Goal: Task Accomplishment & Management: Manage account settings

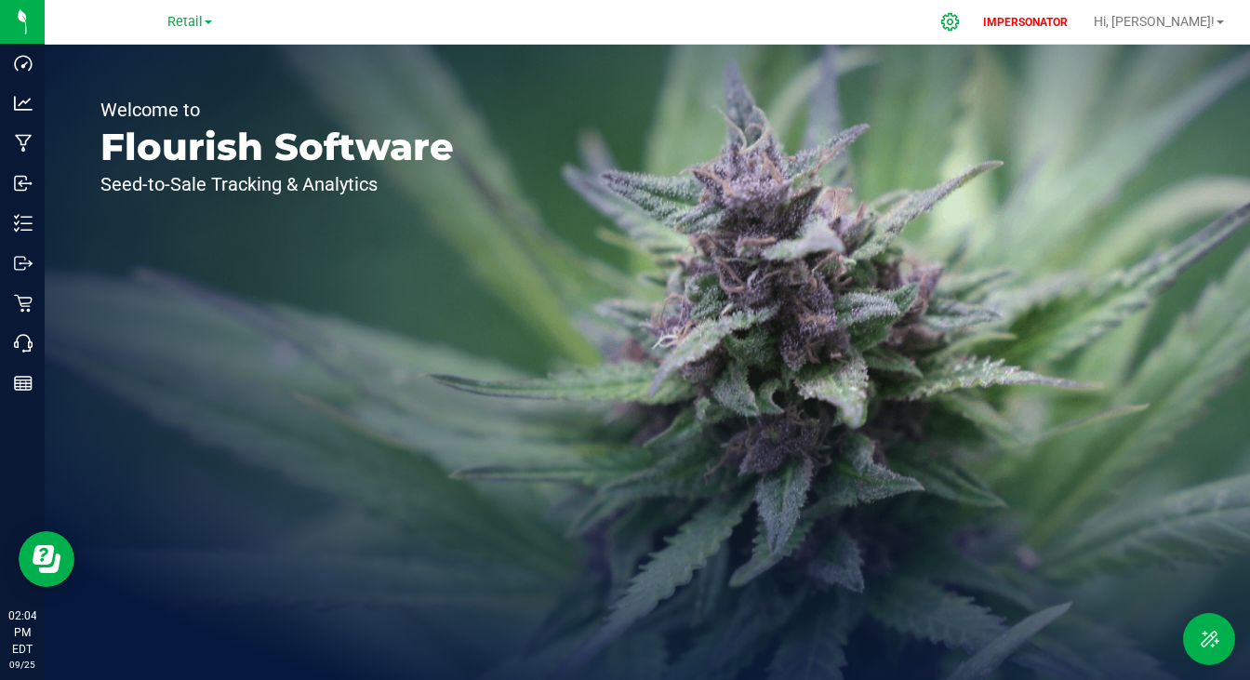
click at [960, 16] on icon at bounding box center [951, 22] width 20 height 20
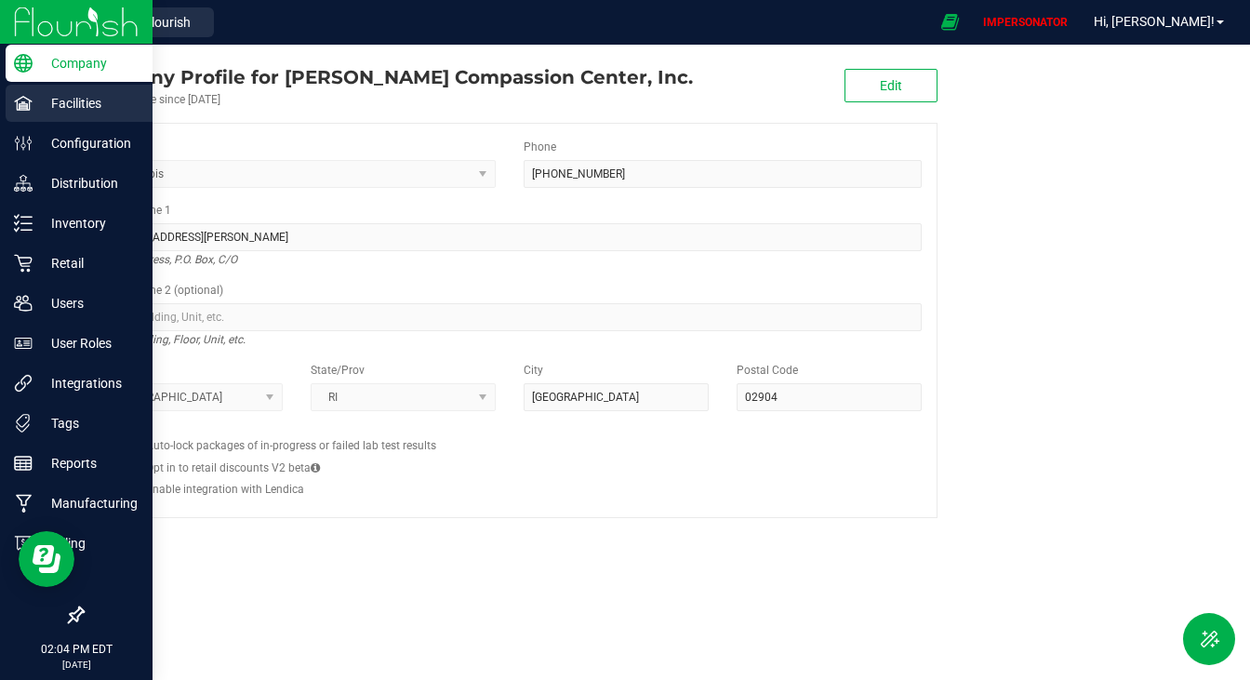
click at [24, 105] on icon at bounding box center [23, 103] width 18 height 14
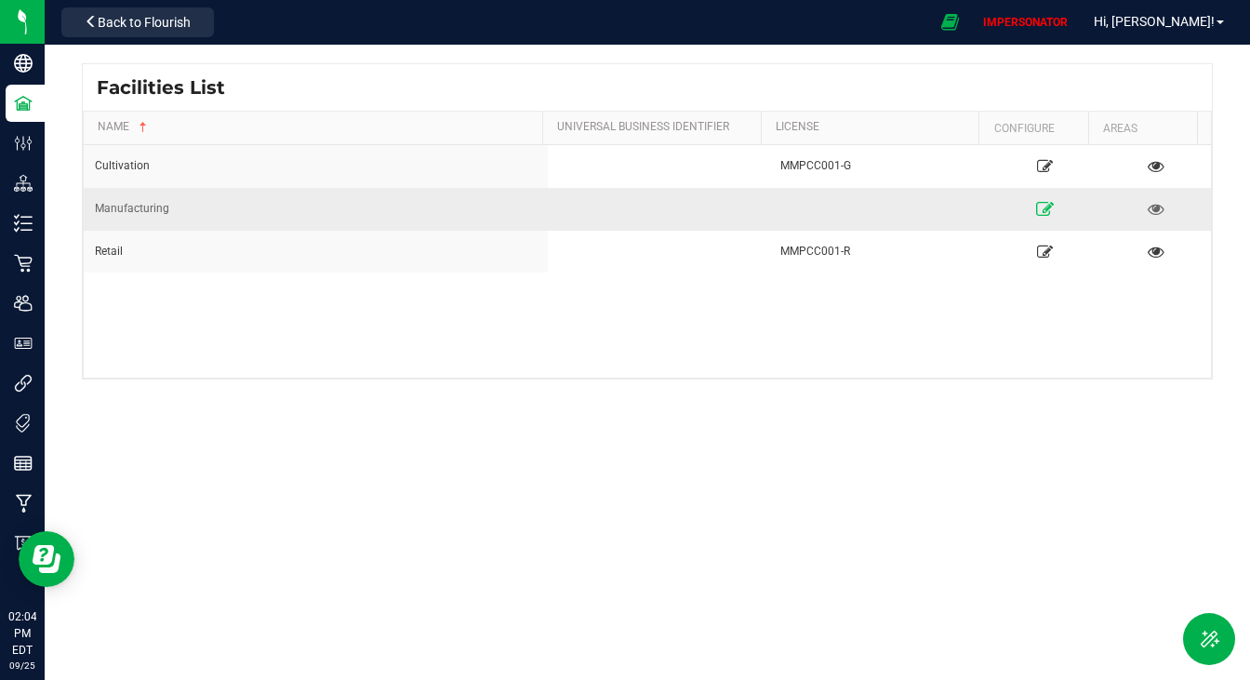
click at [1034, 199] on link at bounding box center [1045, 209] width 97 height 30
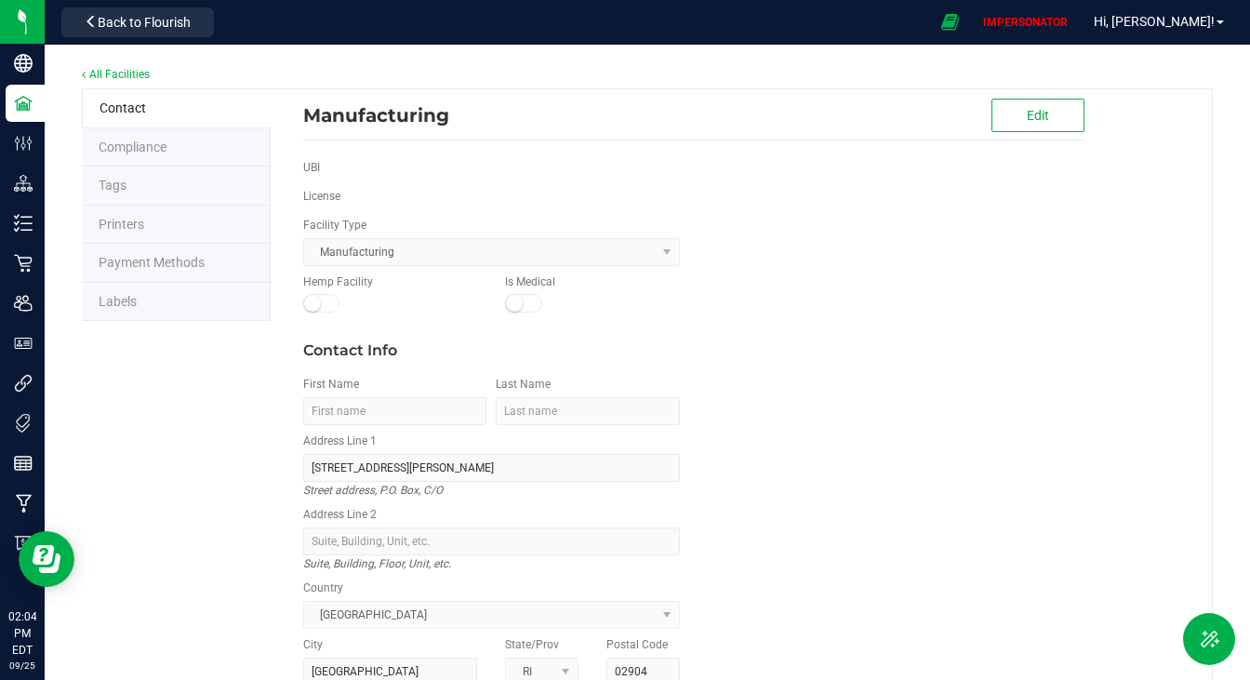
click at [124, 301] on span "Labels" at bounding box center [118, 301] width 38 height 15
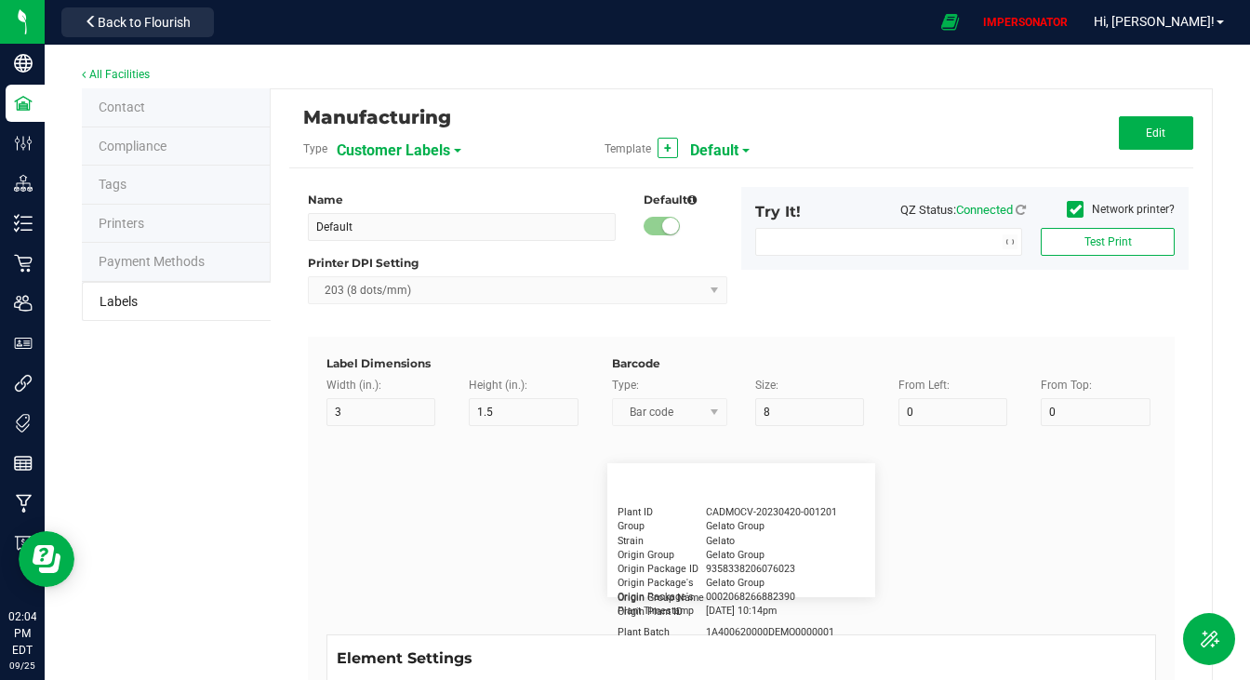
type input "2.25"
type input "1.25"
type input "20"
type input "5"
type input "Customer"
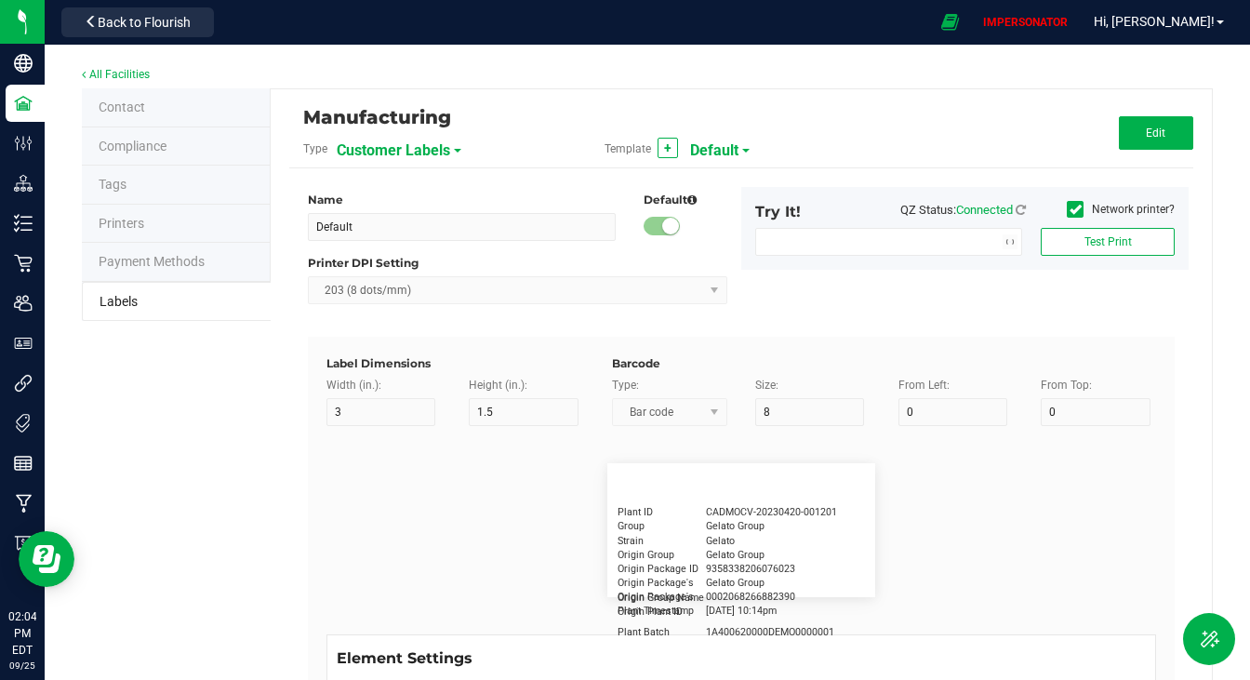
type input "15"
type input "5"
type input "[PERSON_NAME]"
type input "Product"
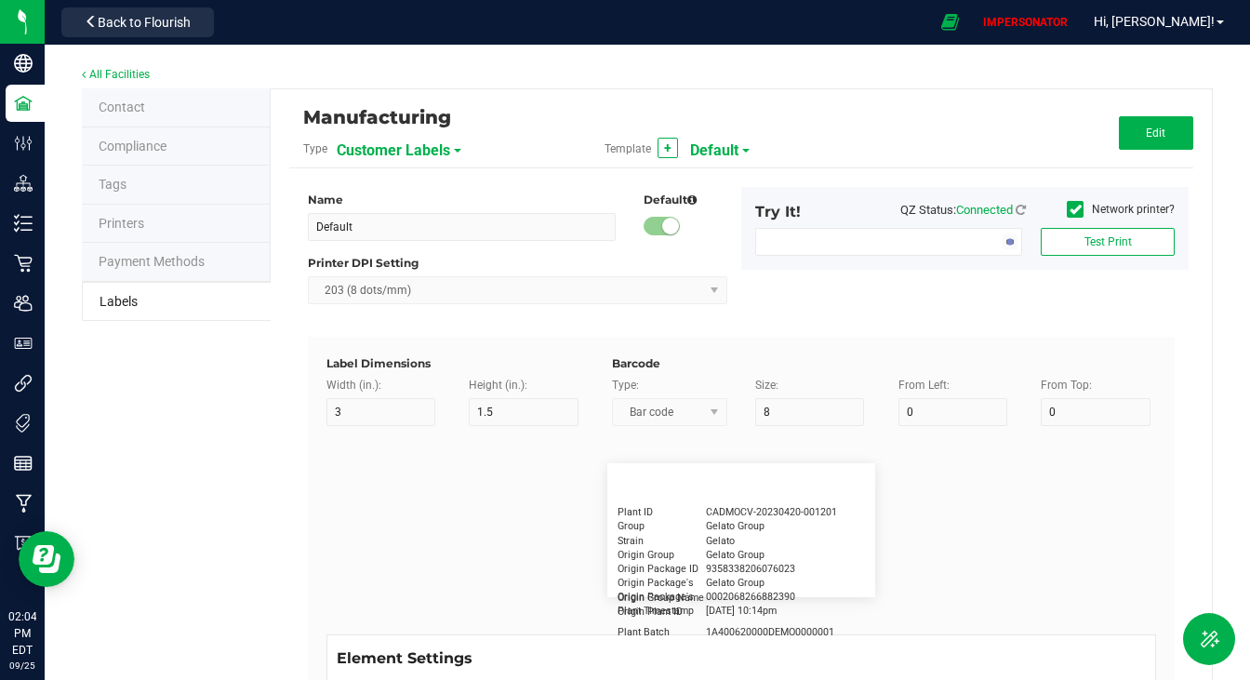
type input "15"
type input "5"
type input "10"
type input "GSC Oil Tincture"
type input "Qty"
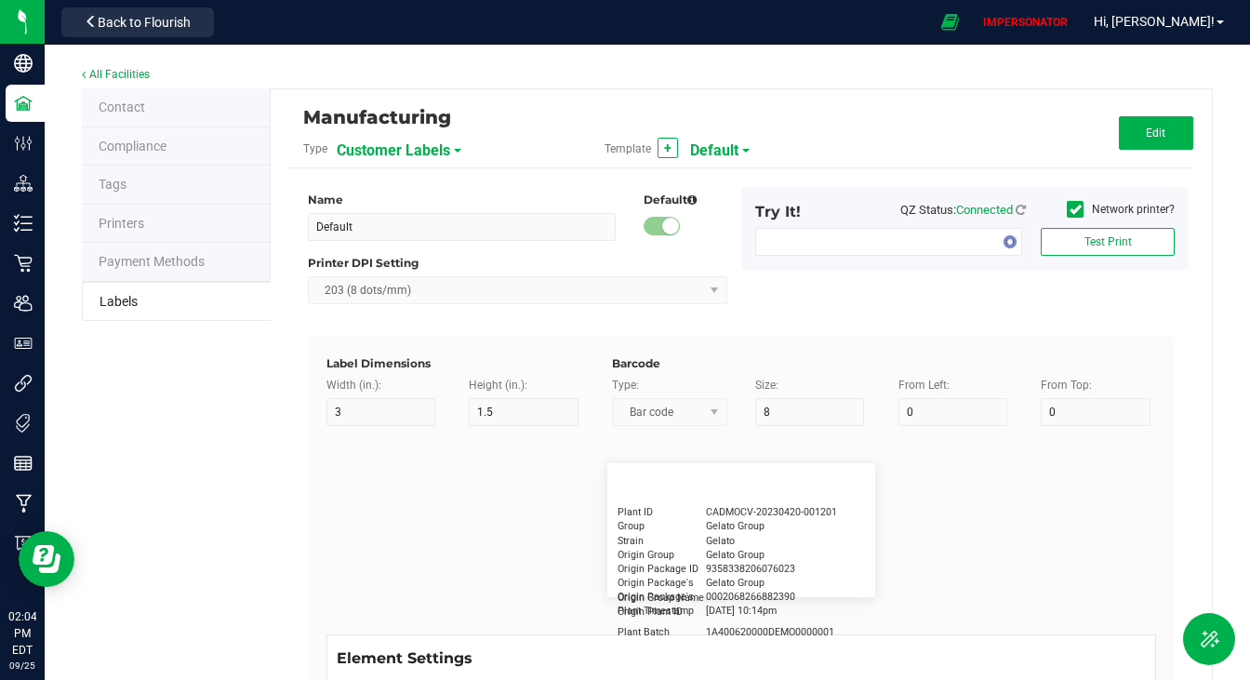
type input "5"
type input "15"
type input "3 ea"
type input "Physician"
type input "15"
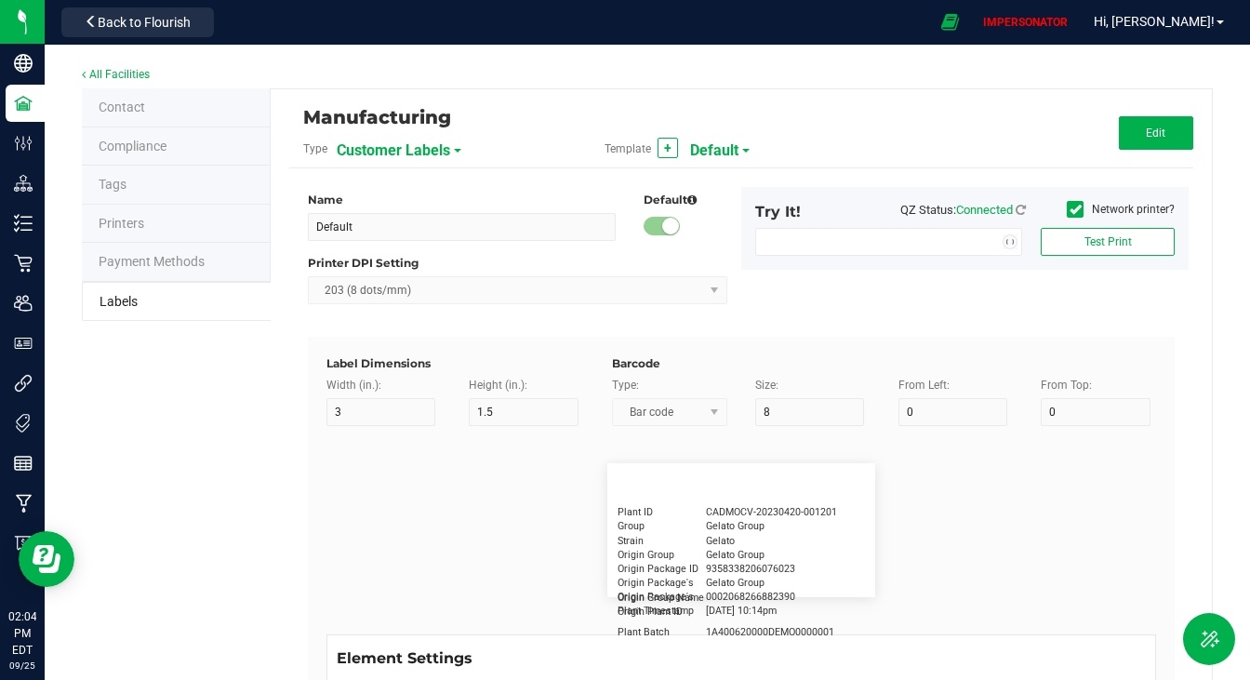
type input "5"
type input "Docfirst Doclast, MD."
type input "Order Date"
type input "15"
type input "5"
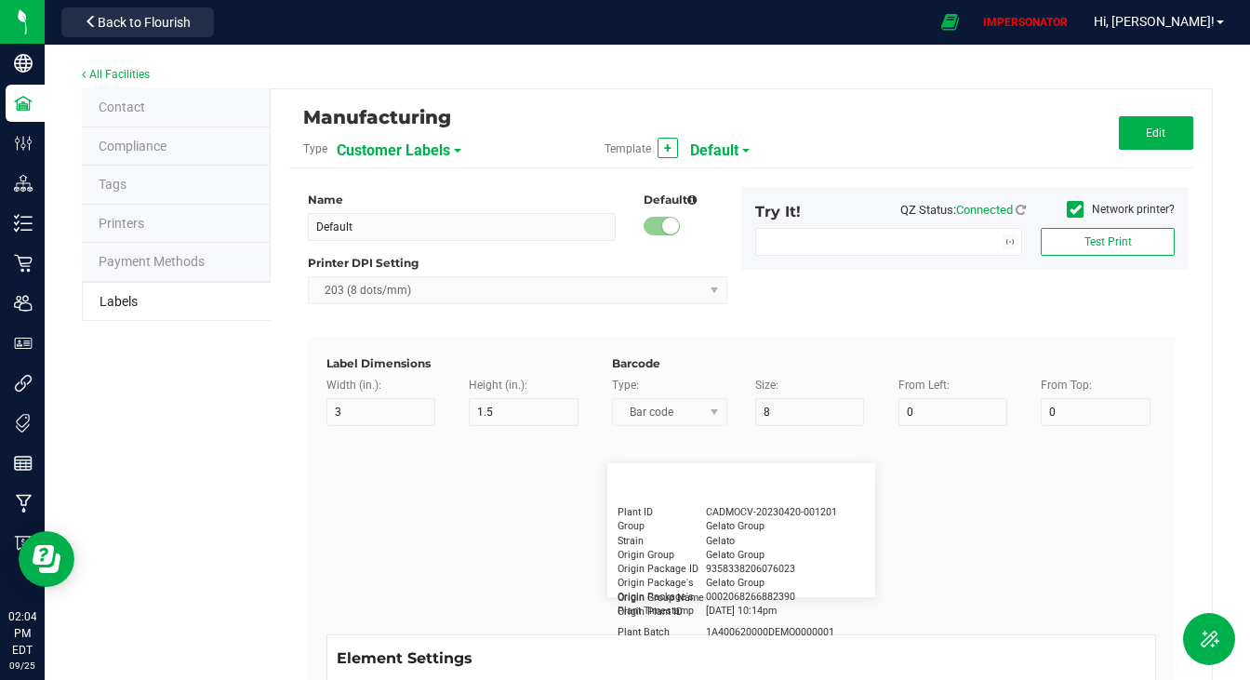
type input "25"
type input "[DATE] 1:17 pm"
type input "Package ID"
type input "15"
type input "5"
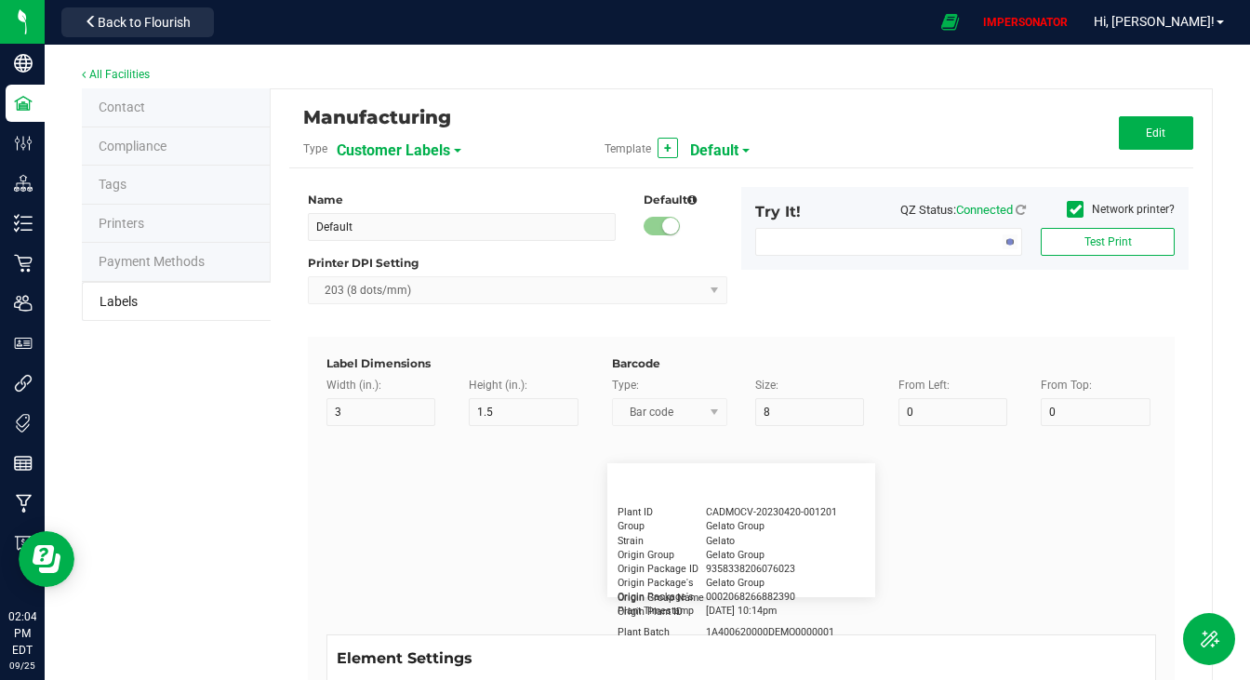
type input "10"
type input "CADMODS-20230420-096"
type input "Lot Number"
type input "15"
type input "5"
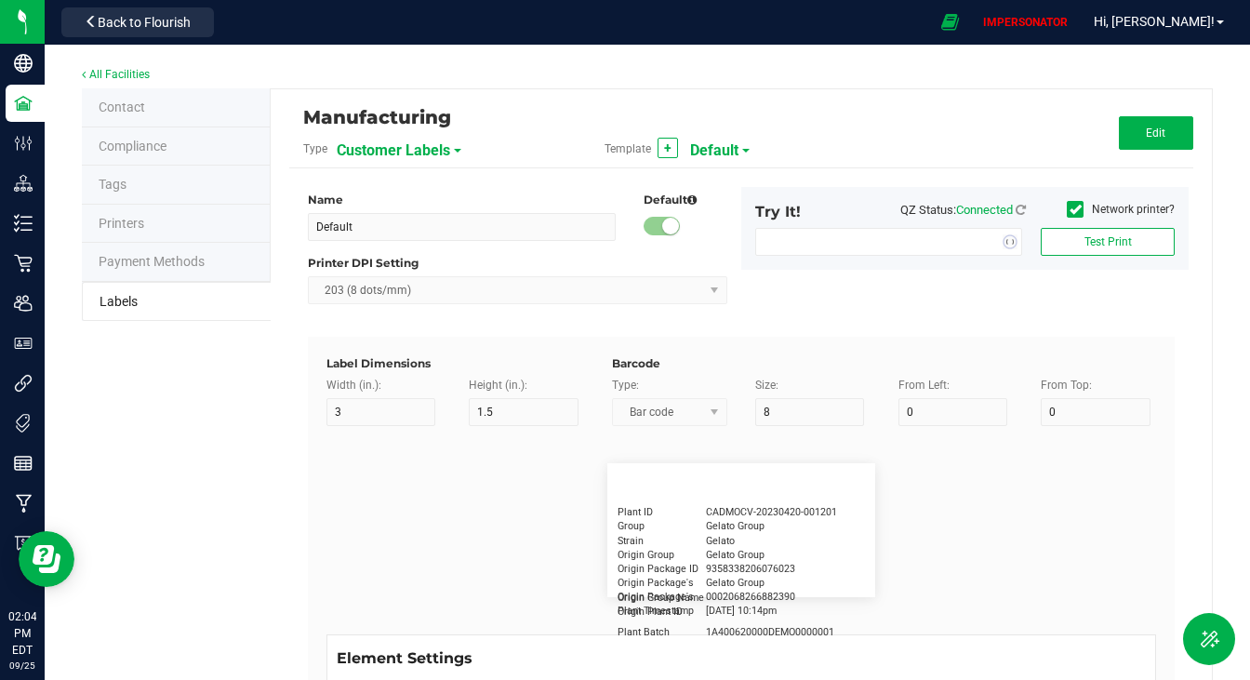
type input "10"
type input "LOTPXGDP-0912"
type input "Warning"
type input "15"
type input "5"
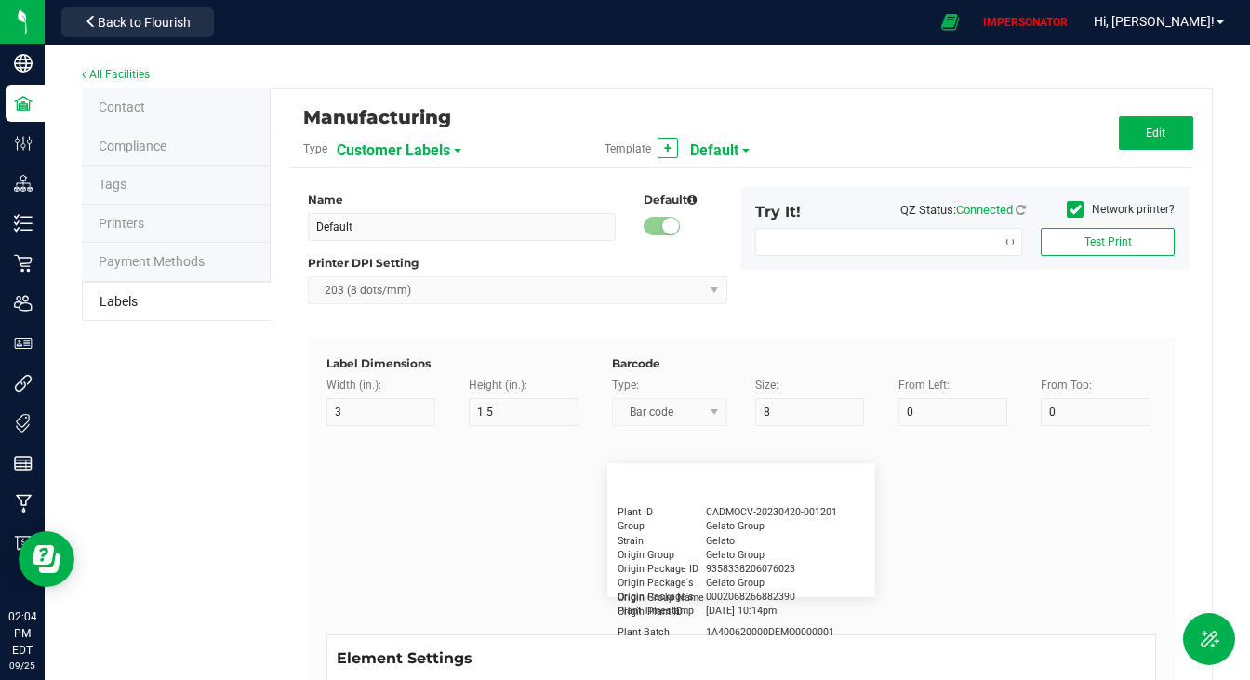
type input "30"
type input "Type Warning Here"
type input "Brand"
type input "15"
type input "5"
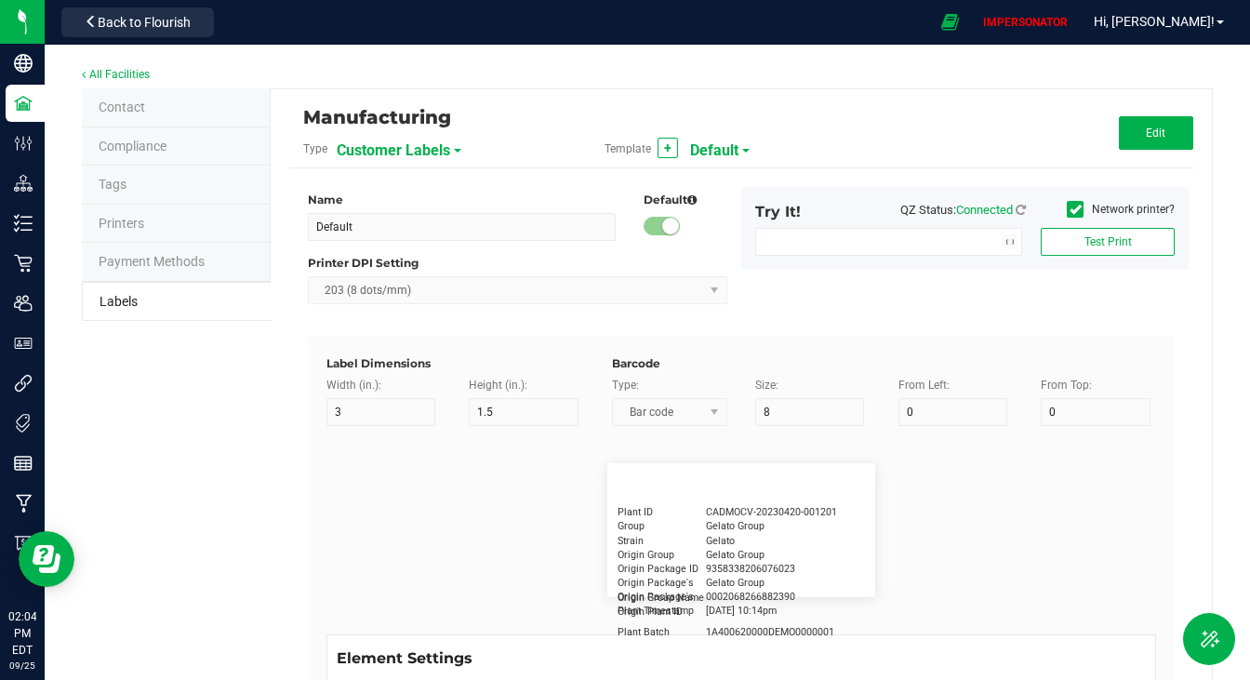
type input "30"
type input "Cannabis Co."
type input "NDC Number"
type input "15"
type input "5"
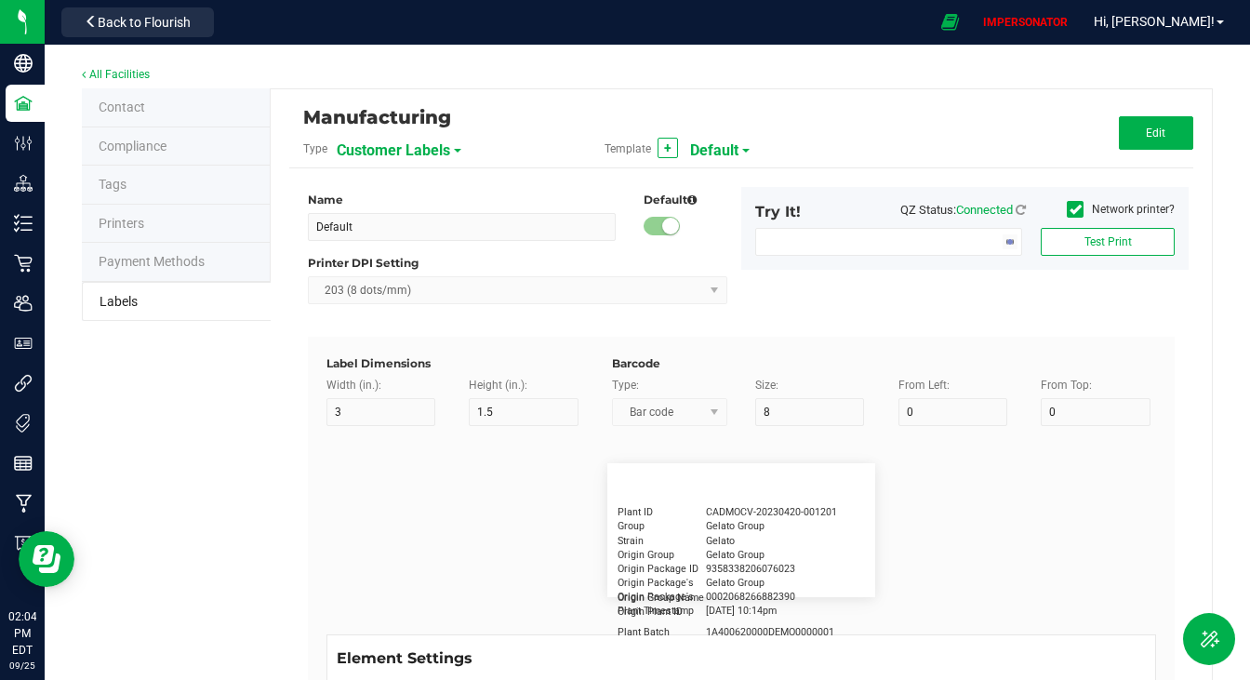
type input "30"
type input "[PHONE_NUMBER]"
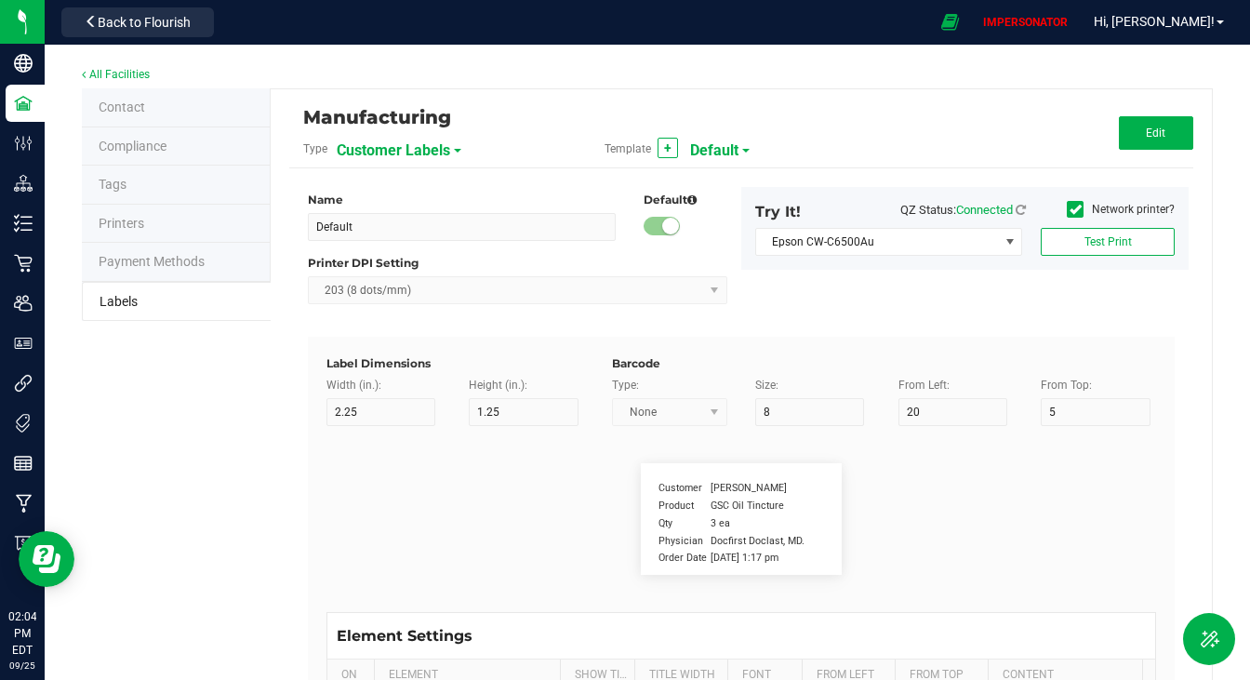
click at [407, 154] on span "Customer Labels" at bounding box center [394, 151] width 114 height 32
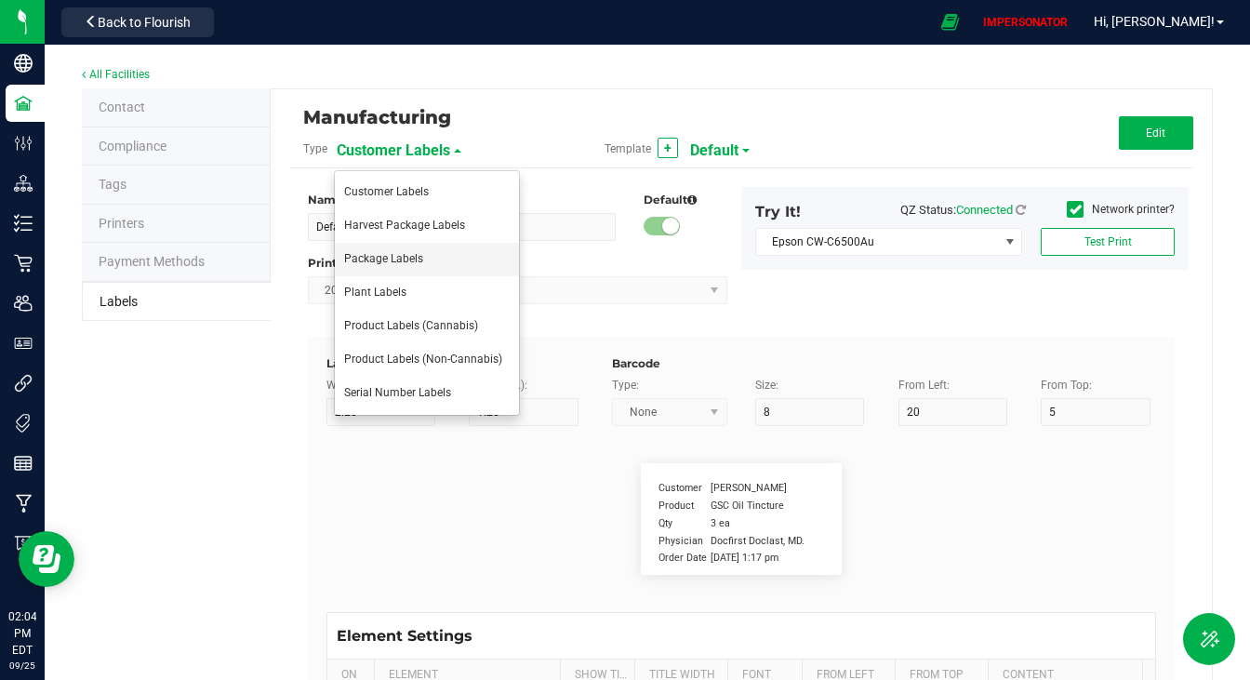
click at [394, 260] on span "Package Labels" at bounding box center [383, 258] width 79 height 13
type input "New [PERSON_NAME] Flower Template"
type input "2"
type input "6"
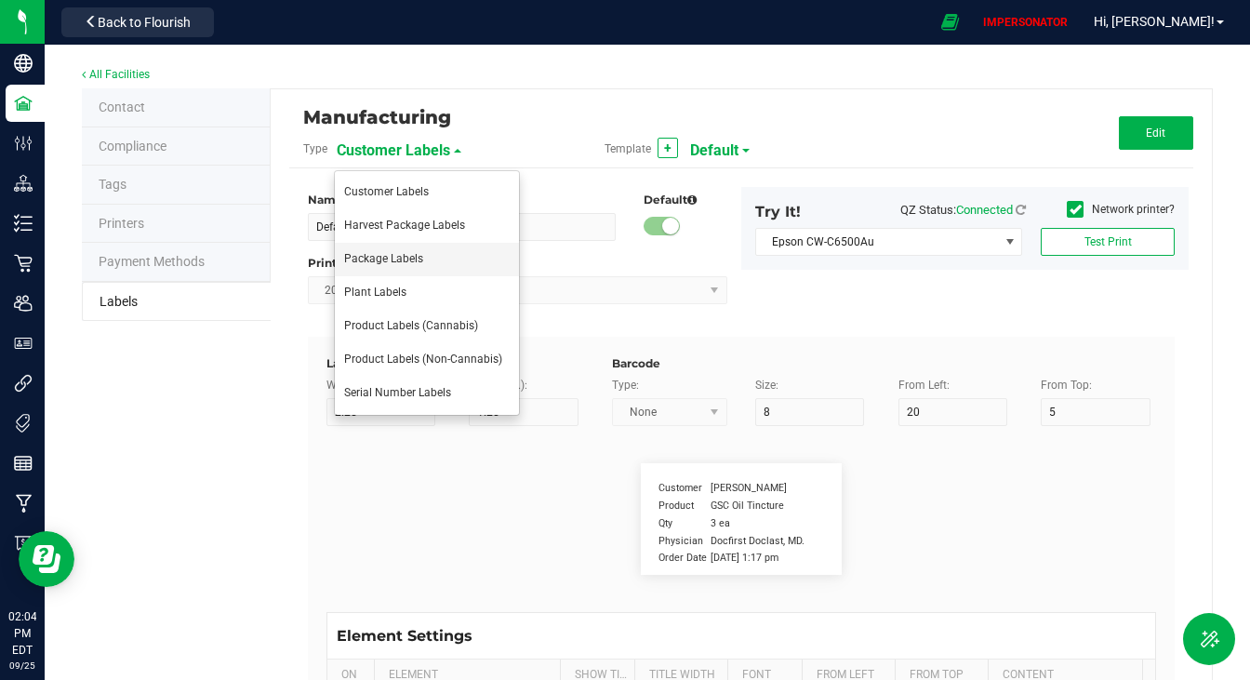
type input "1"
type input "47"
type input "Package ID"
type input "25"
type input "1"
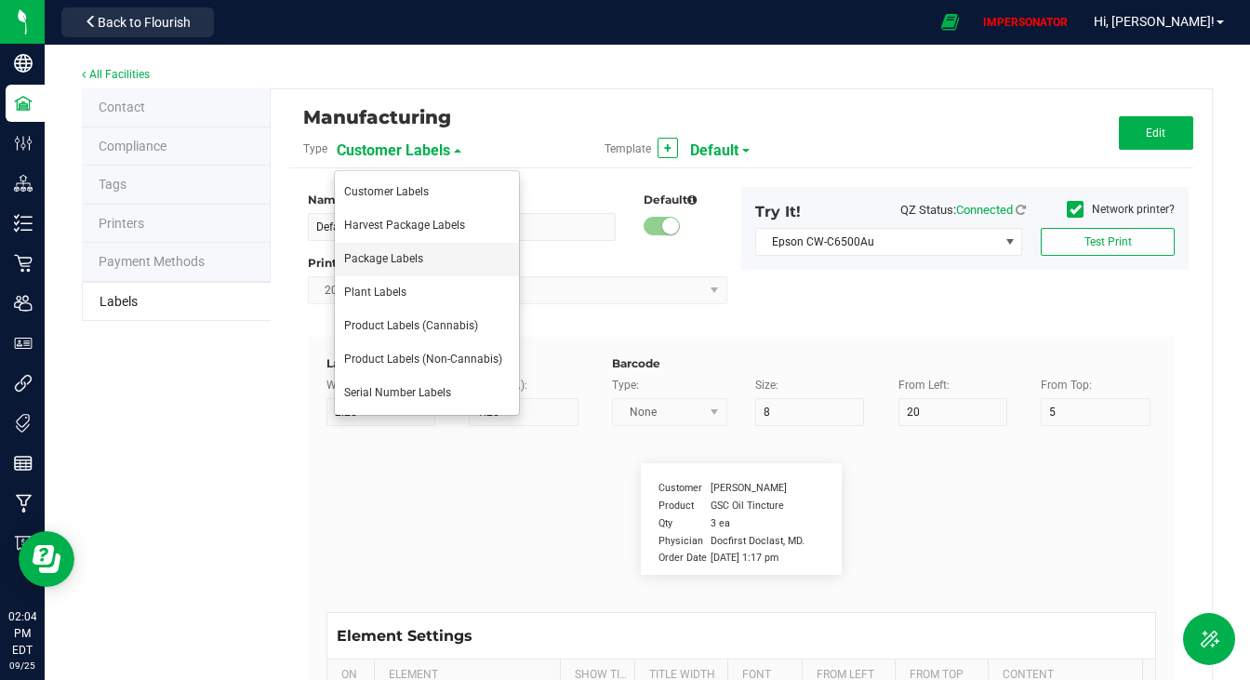
type input "12"
type input "CADMODS-20220420-096"
type input "SKU Name"
type input "1"
type input "15"
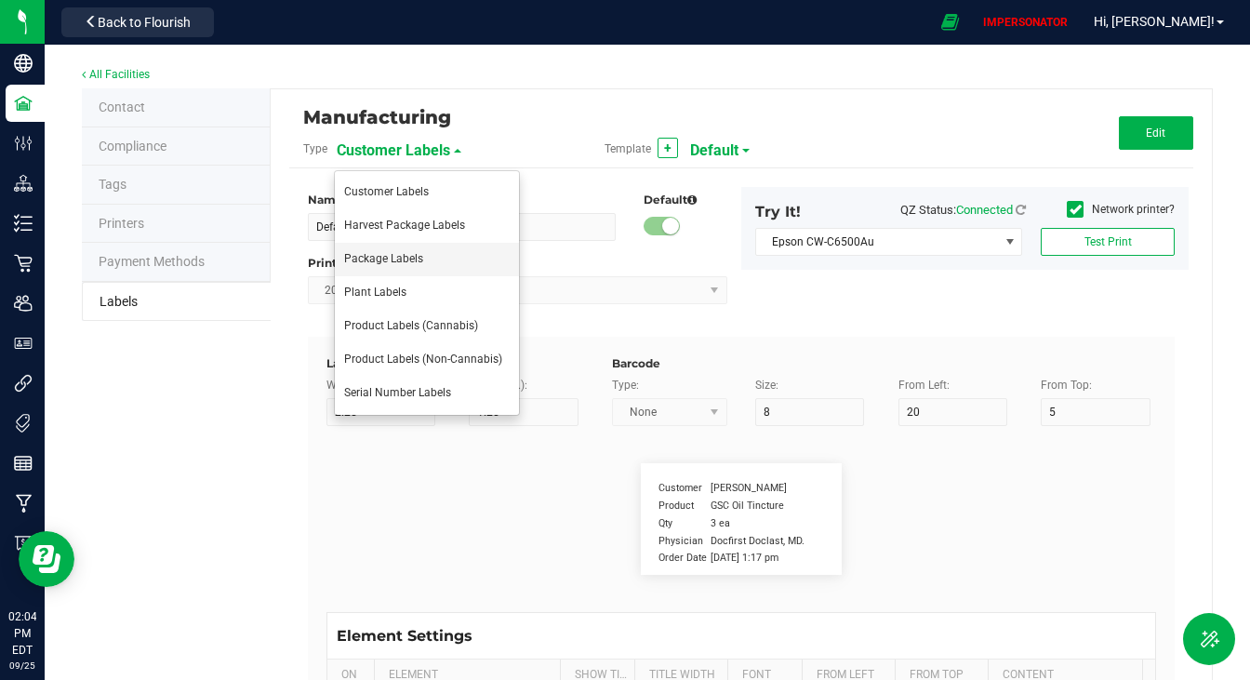
type input "Gelato Pen"
type input "Strain"
type input "1"
type input "21"
type input "Gelato"
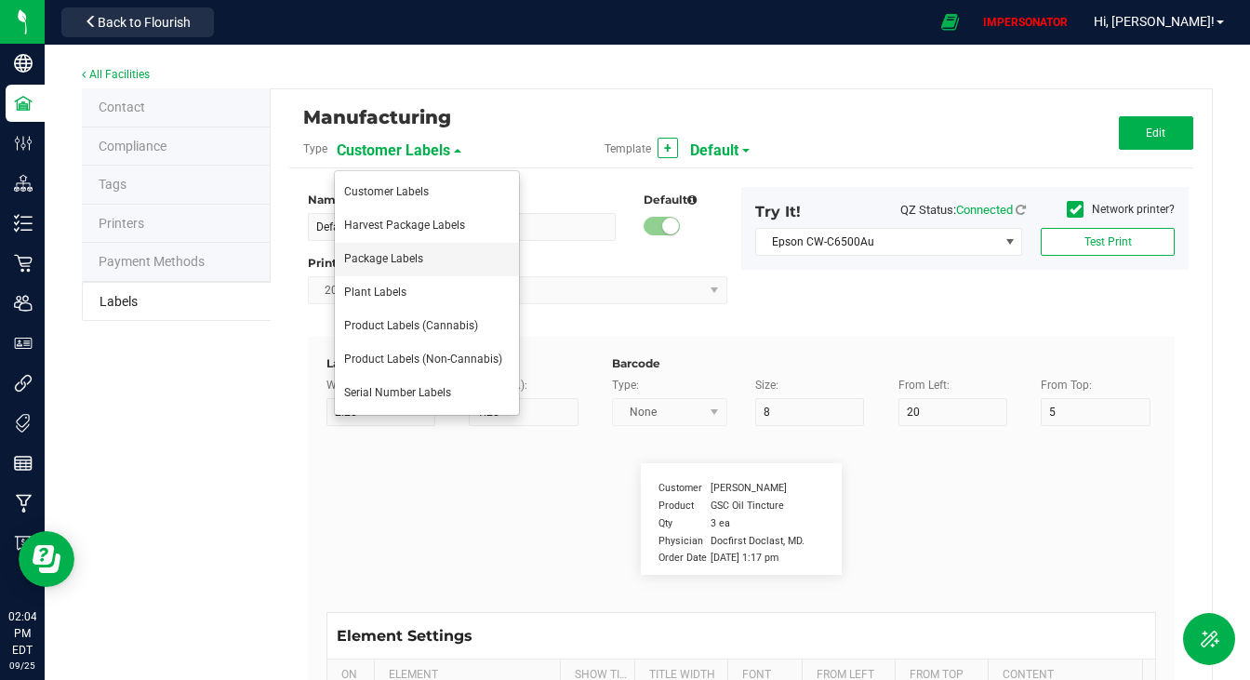
type input "THC %"
type input "1"
type input "24"
type input "21.5"
type input "CBD %"
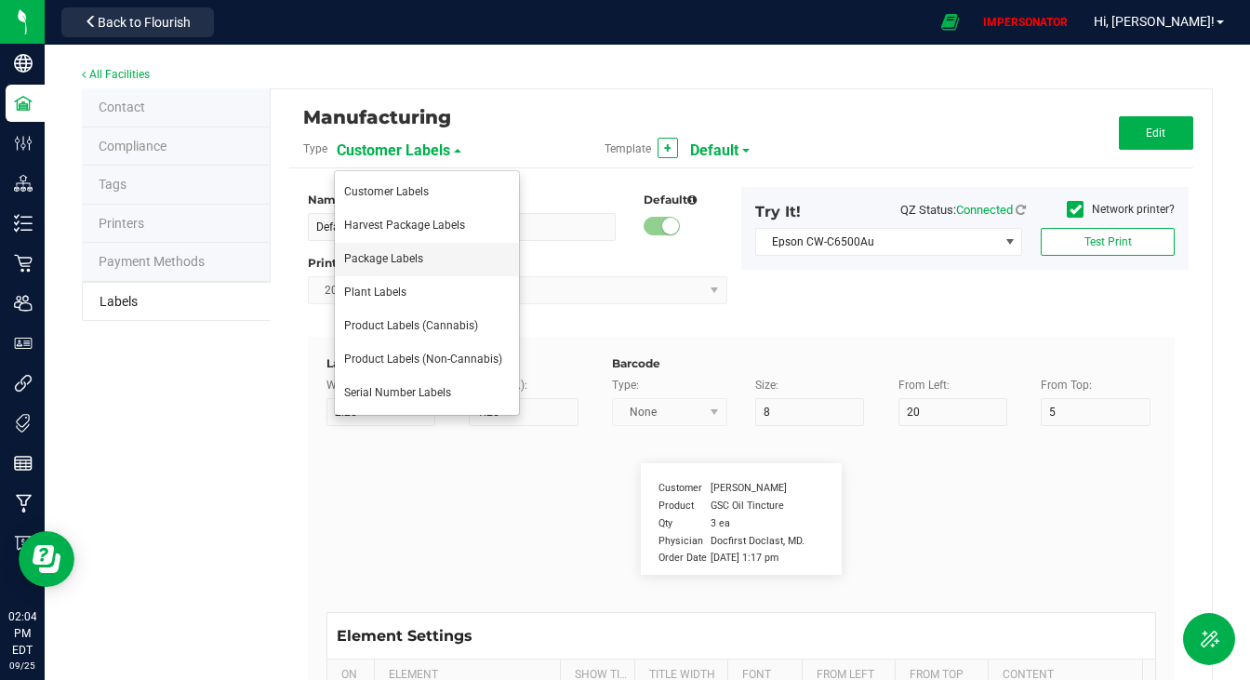
type input "30"
type input "24"
type input "3.6"
type input "Strain Description"
type input "1"
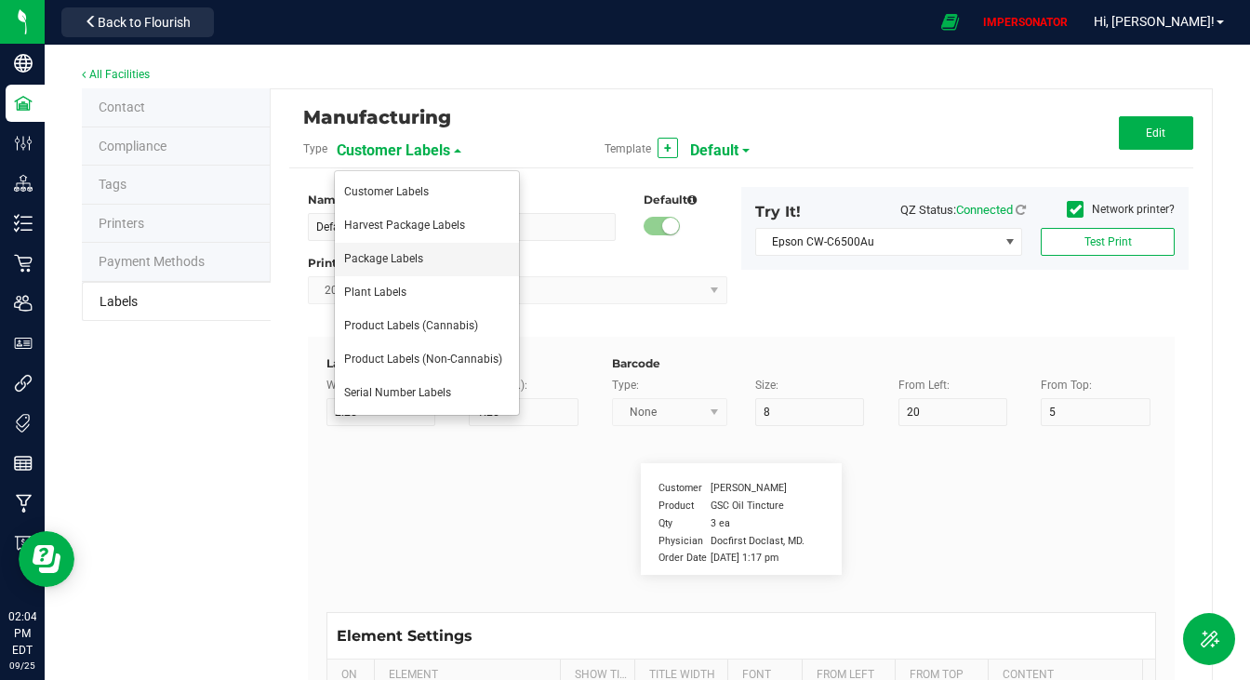
type input "27"
type input "Pineapple, Molasses, Napalm"
type input "Brand"
type input "1"
type input "9"
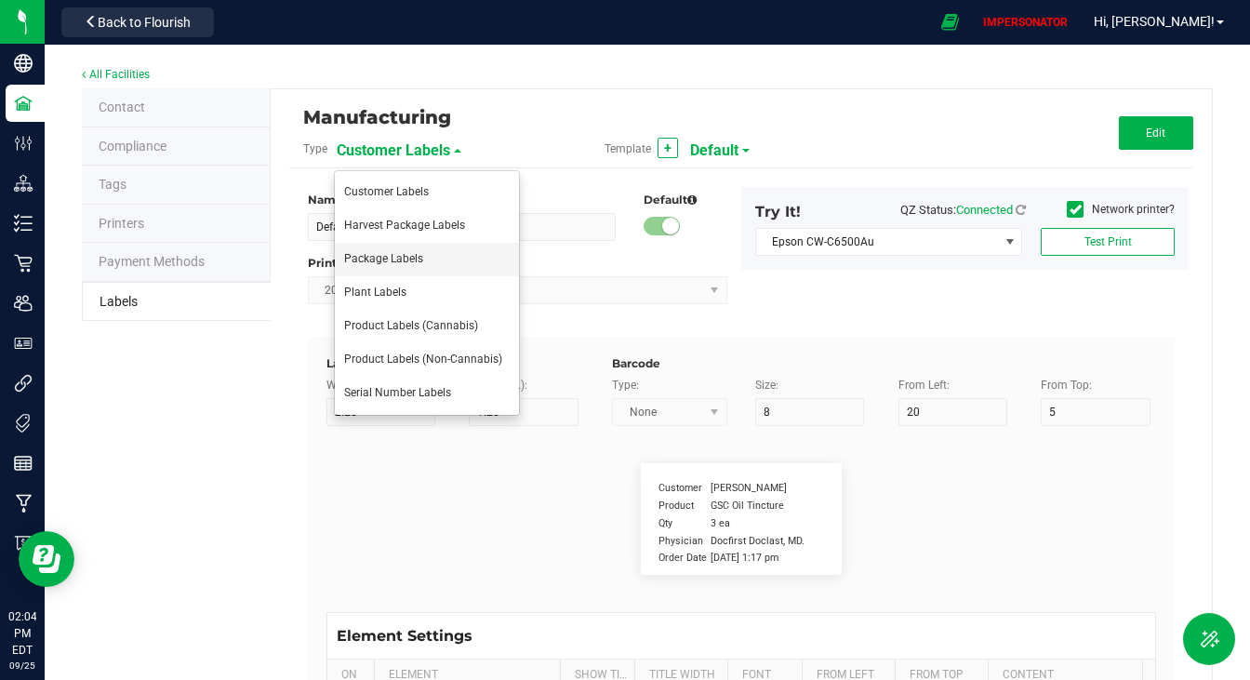
type input "Cannabis Co."
type input "Harvest Date"
type input "20"
type input "1"
type input "[DATE]"
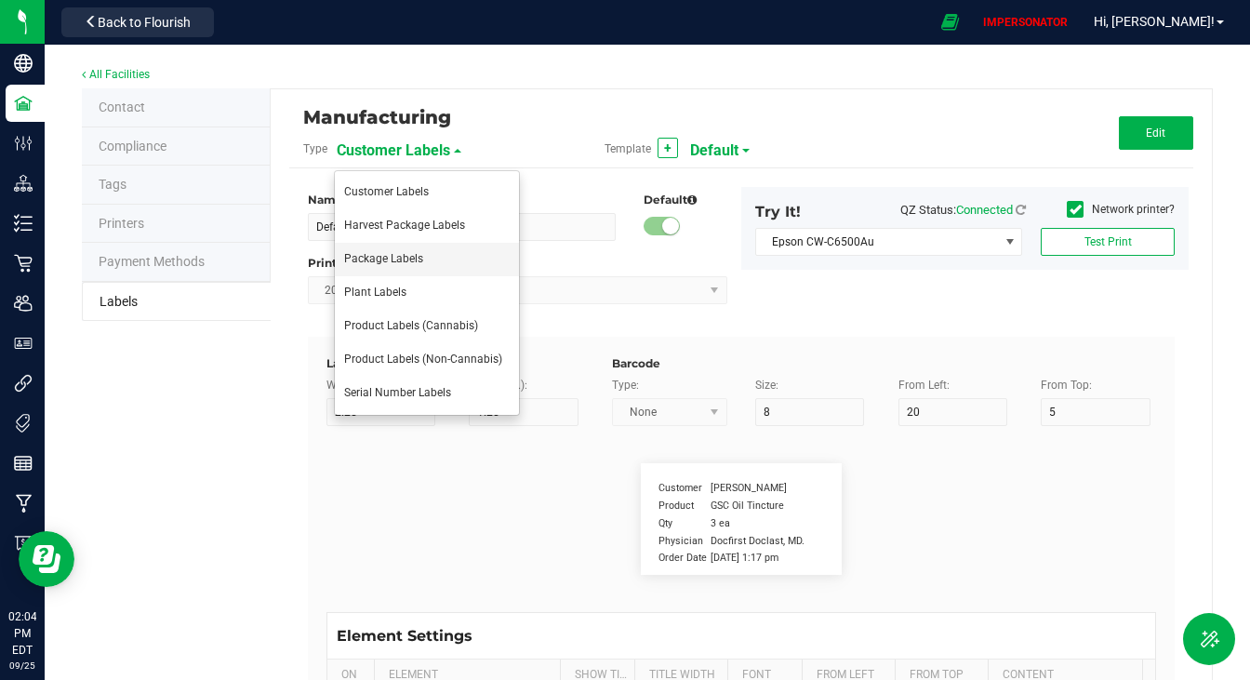
type input "Dispensary"
type input "10"
type input "1"
type input "5"
type input "[PERSON_NAME] Compassion Center - 0001"
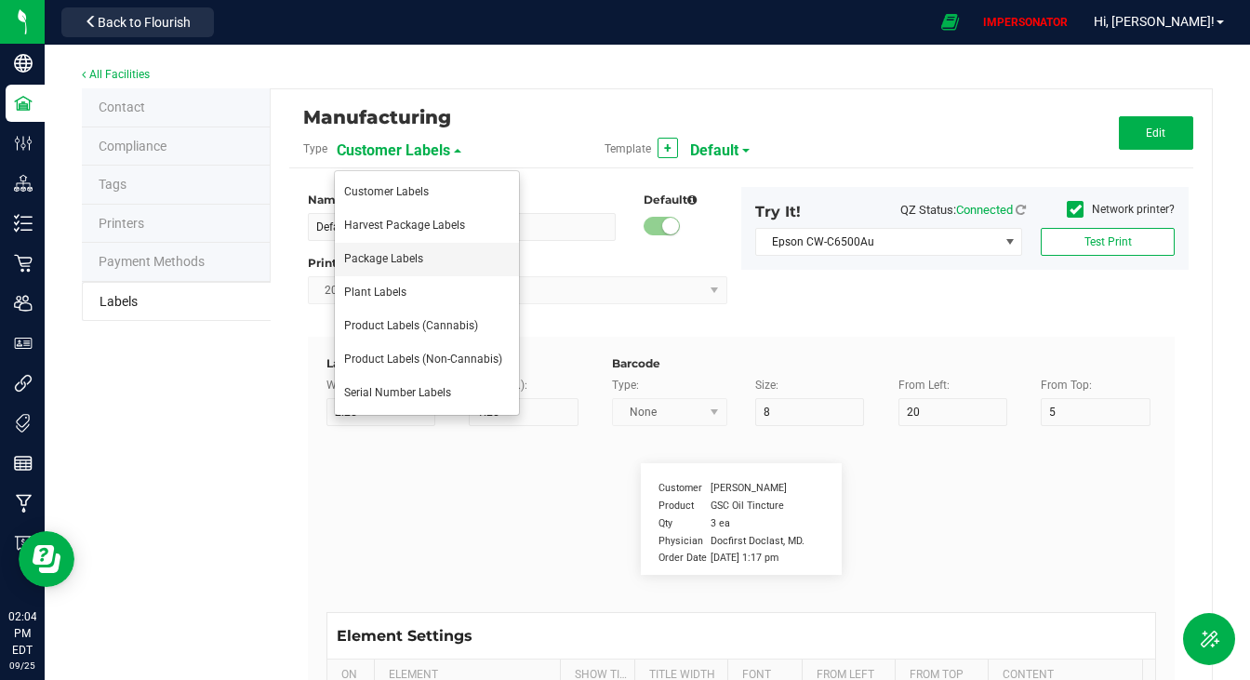
type input "Warning"
type input "10"
type input "1"
type input "39"
type input "American Association of Poison"
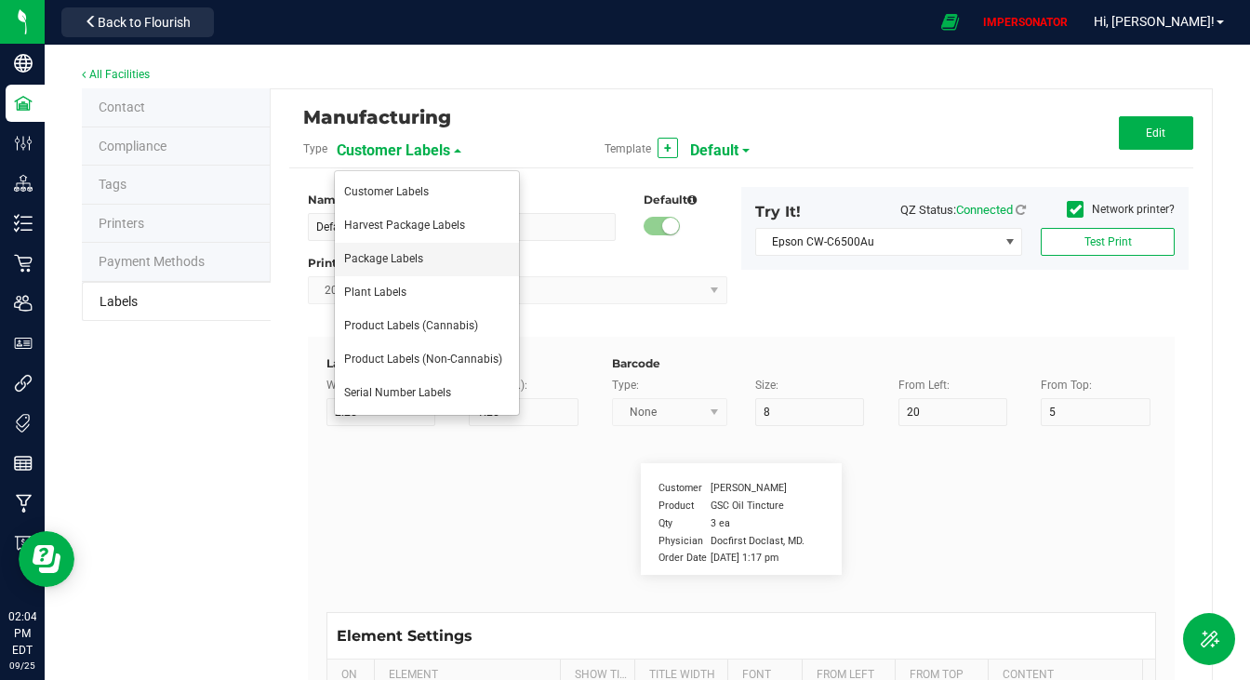
type input "Warning"
type input "10"
type input "1"
type input "42"
type input "Control Center [PHONE_NUMBER]"
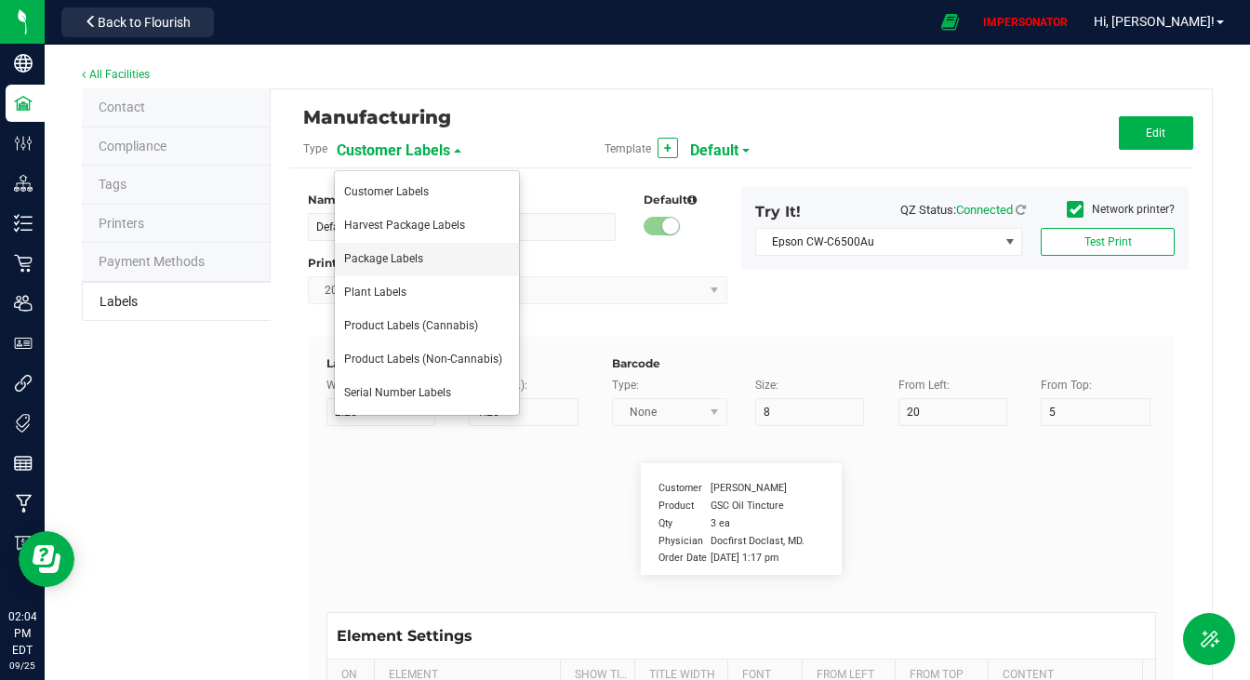
type input "Usable"
type input "1"
type input "33"
type input "Size"
type input "25"
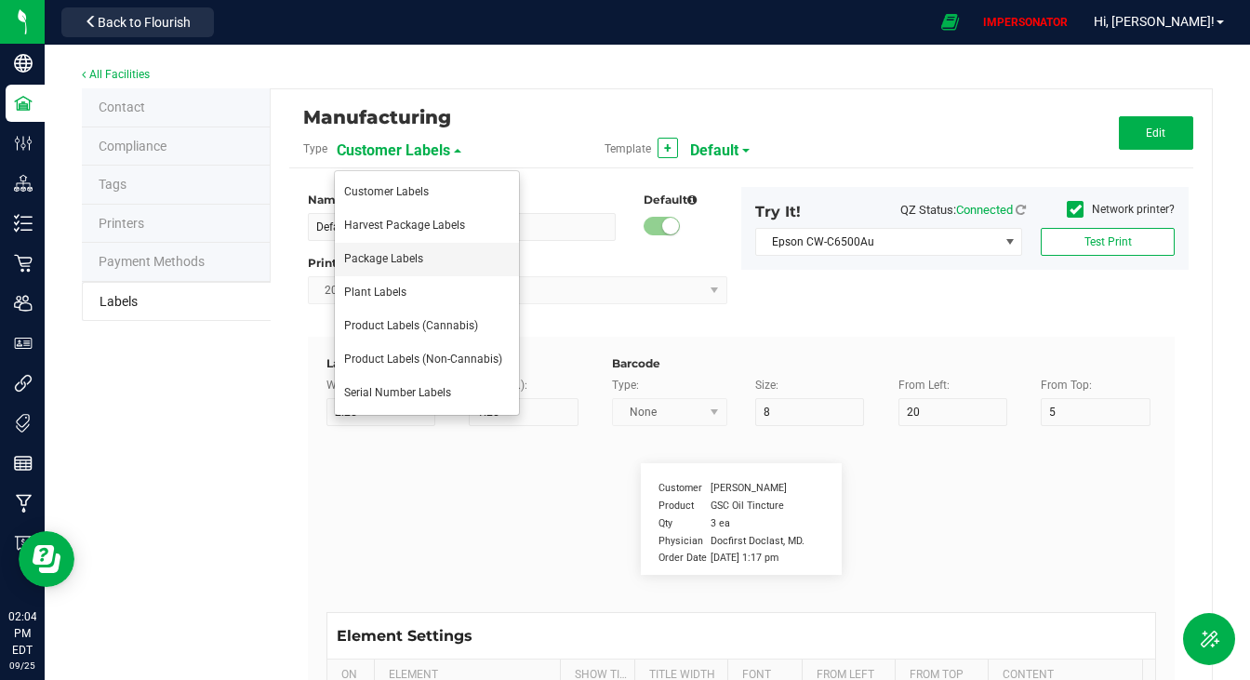
type input "10"
type input "20"
type input "44 ea"
type input "Package Date"
type input "25"
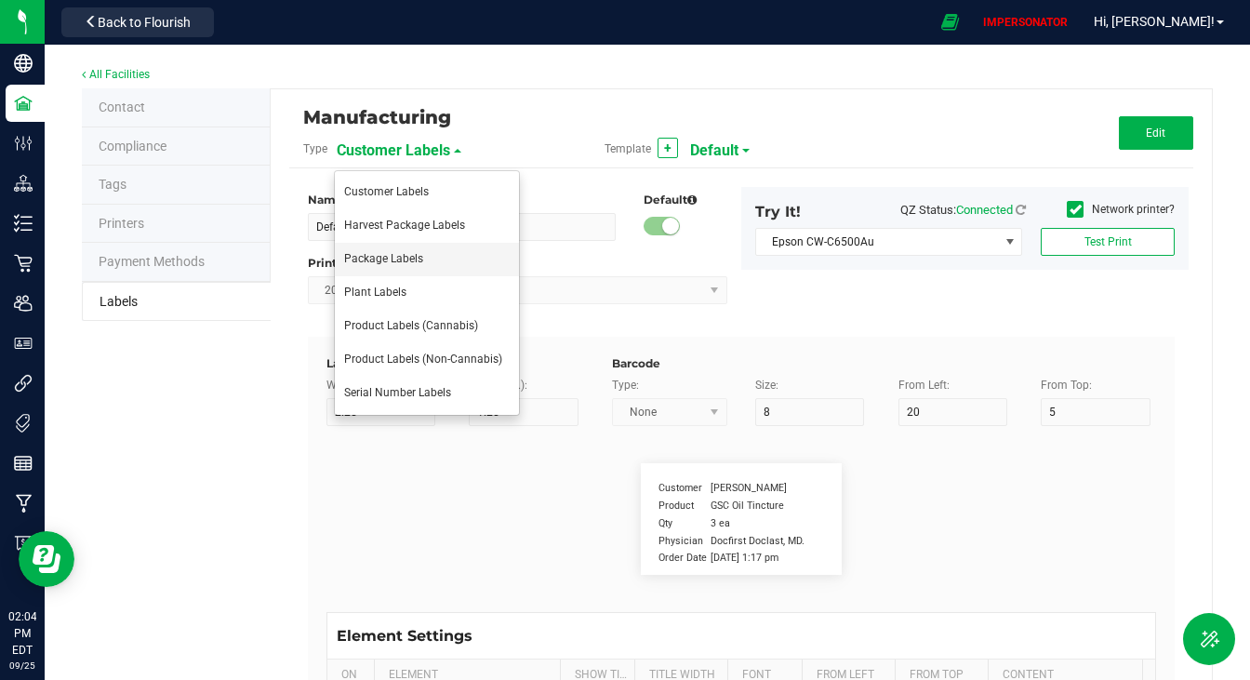
type input "10"
type input "25"
type input "[DATE] 10:14pm"
type input "Lot Number"
type input "25"
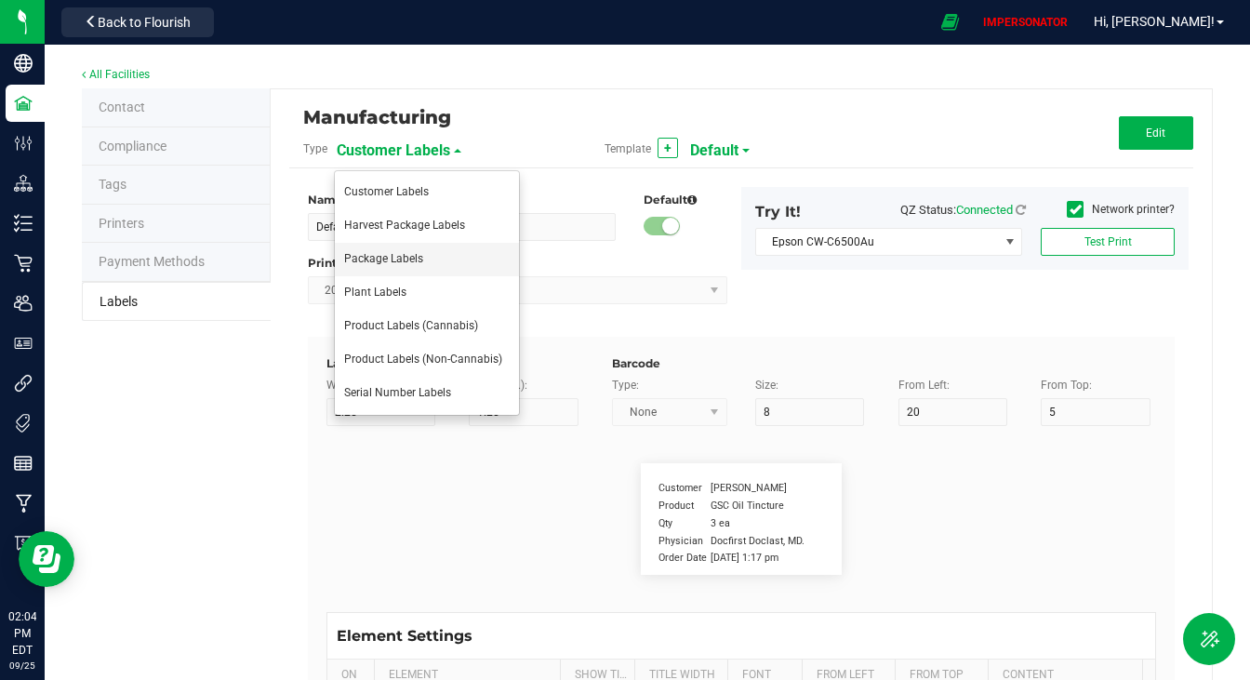
type input "10"
type input "LOT918234"
type input "SKU"
type input "25"
type input "10"
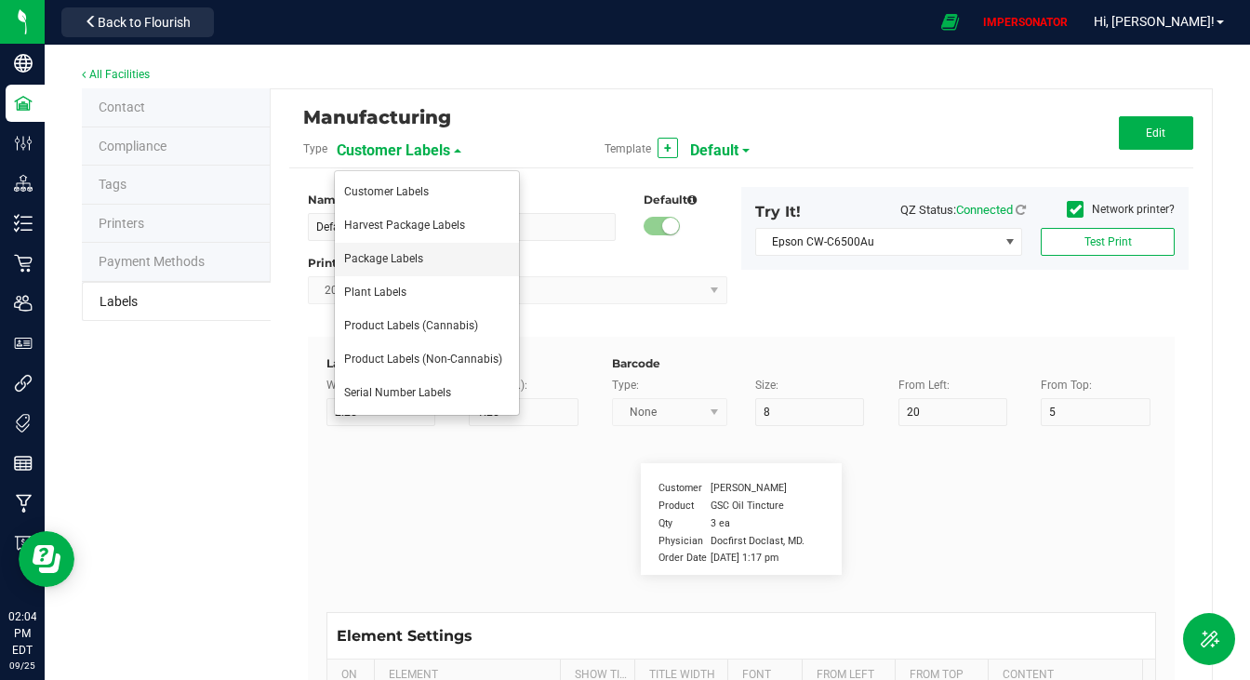
type input "42P017"
type input "Ref Field 1"
type input "25"
type input "10"
type input "35"
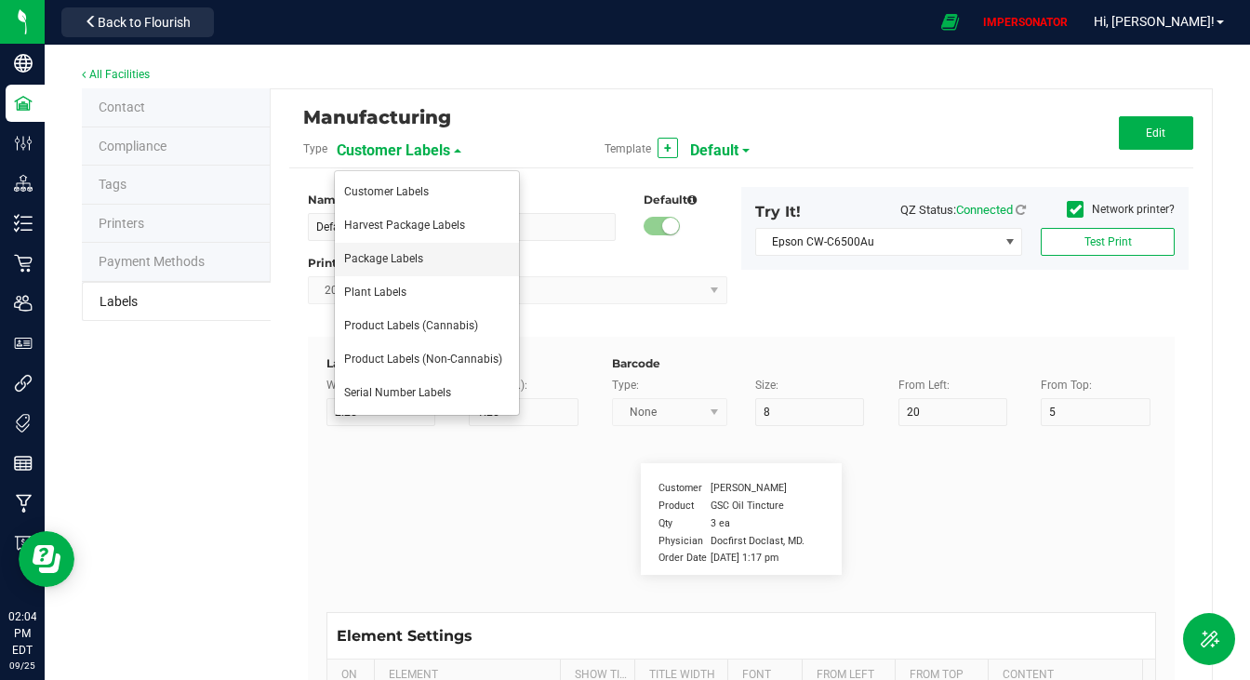
type input "Ref Field 1 Value"
type input "Ref Field 2"
type input "25"
type input "10"
type input "35"
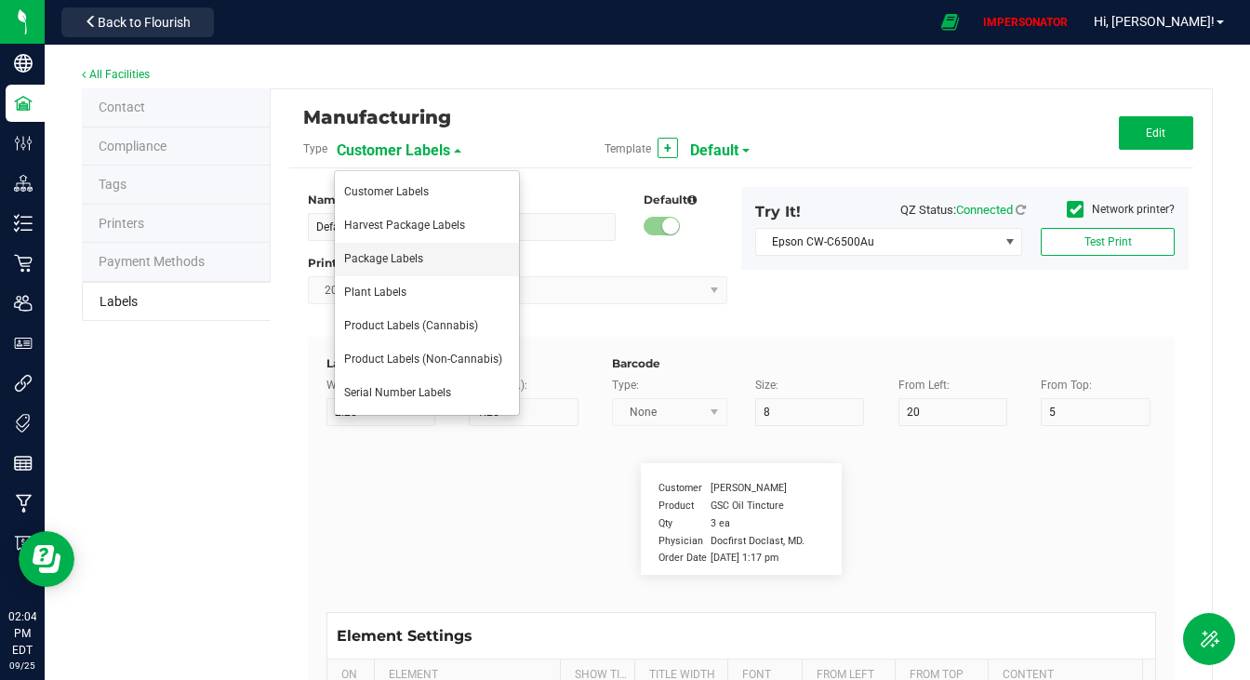
type input "Ref Field 2 Value"
type input "Ref Field 3"
type input "25"
type input "10"
type input "35"
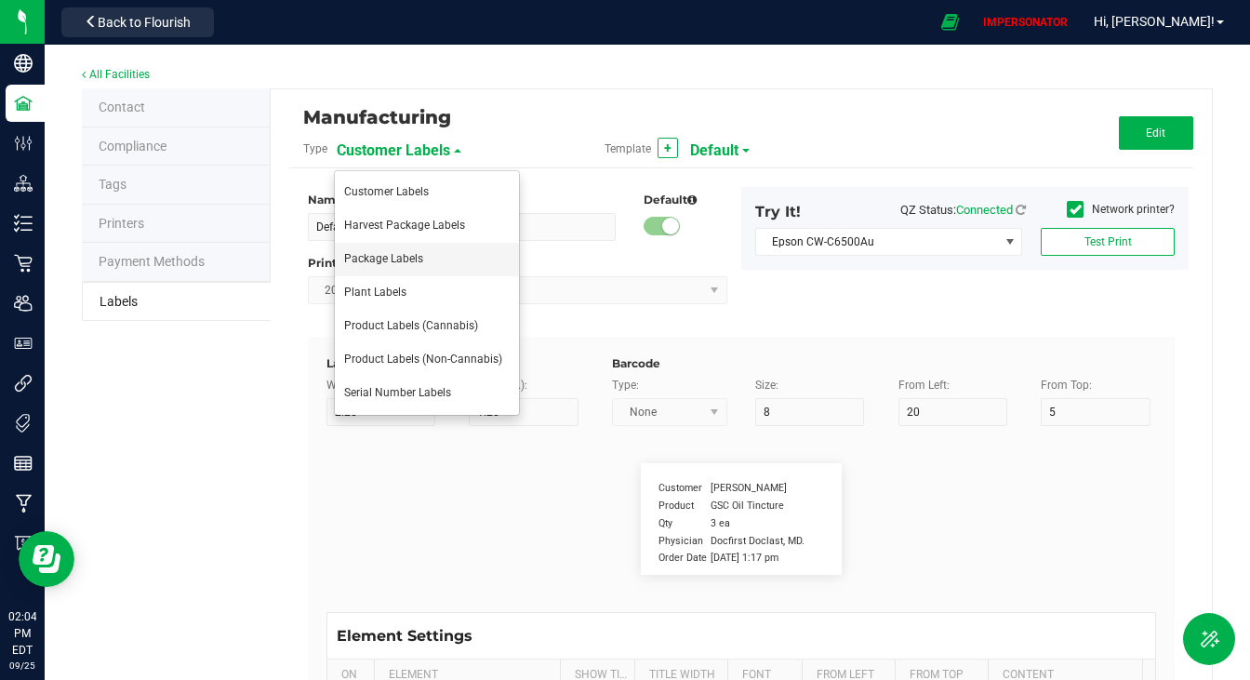
type input "Ref Field 3 Value"
type input "Item Ref Field 1"
type input "25"
type input "10"
type input "35"
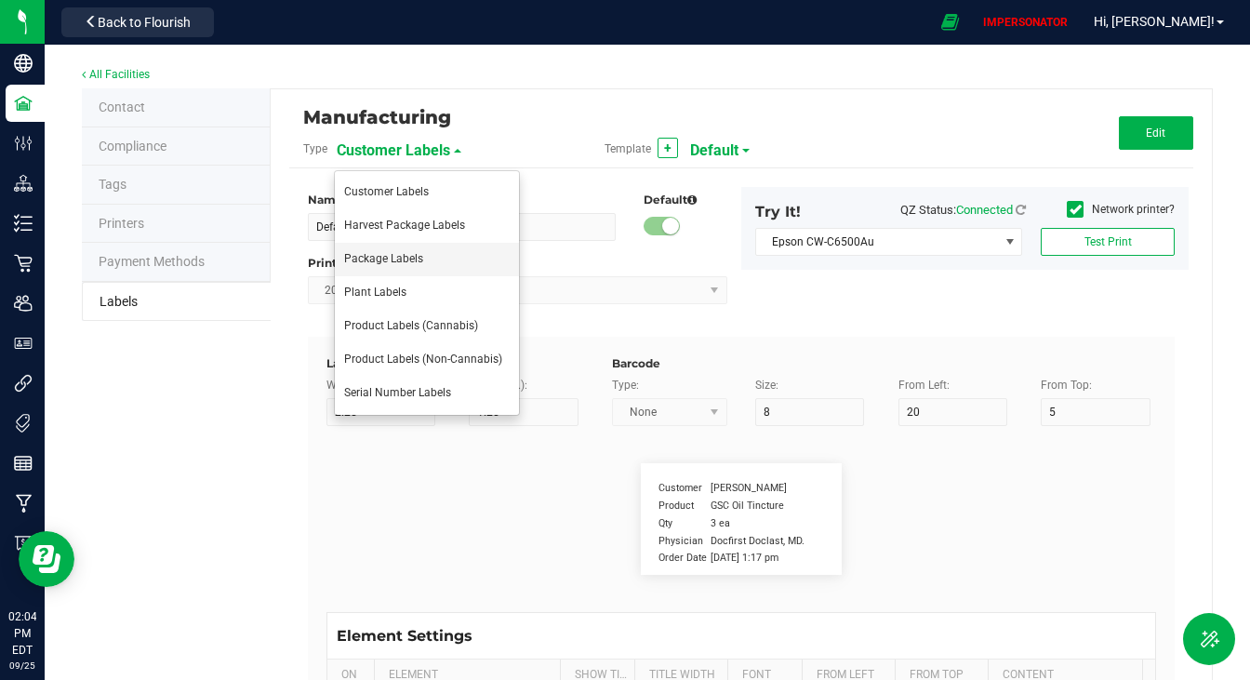
type input "Item Ref Field 1 Value"
type input "Item Ref Field 2"
type input "25"
type input "10"
type input "35"
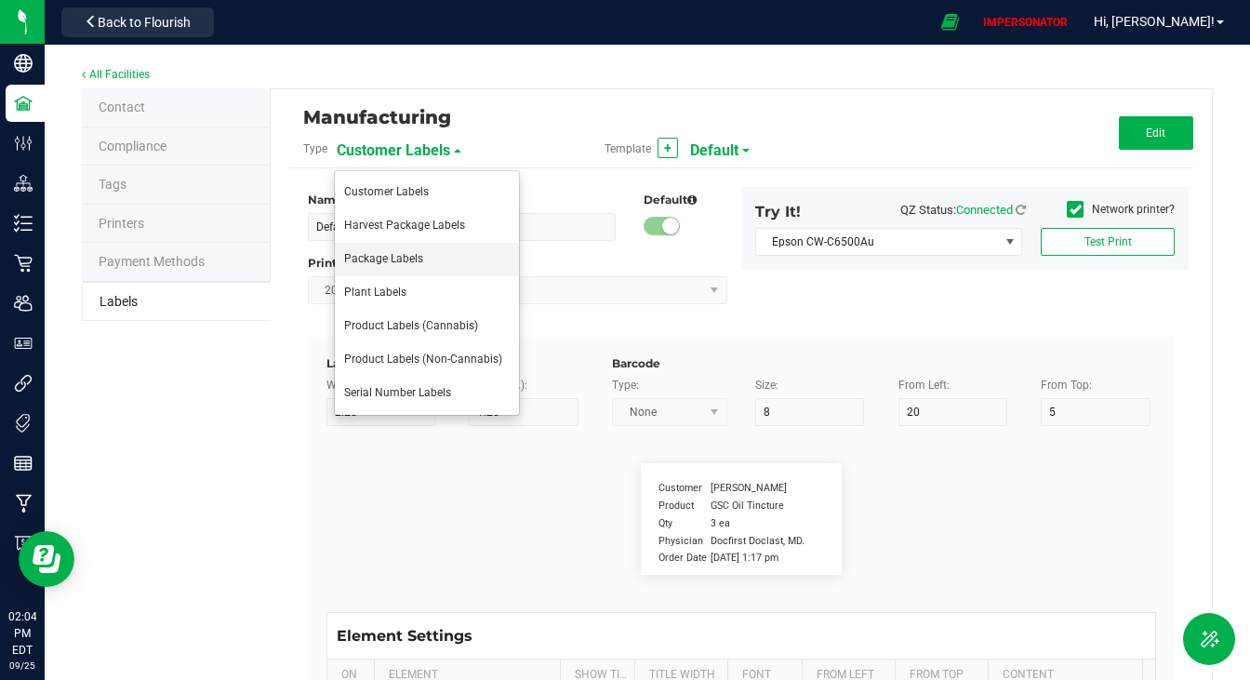
type input "Item Ref Field 2 Value"
type input "Item Ref Field 3"
type input "25"
type input "10"
type input "35"
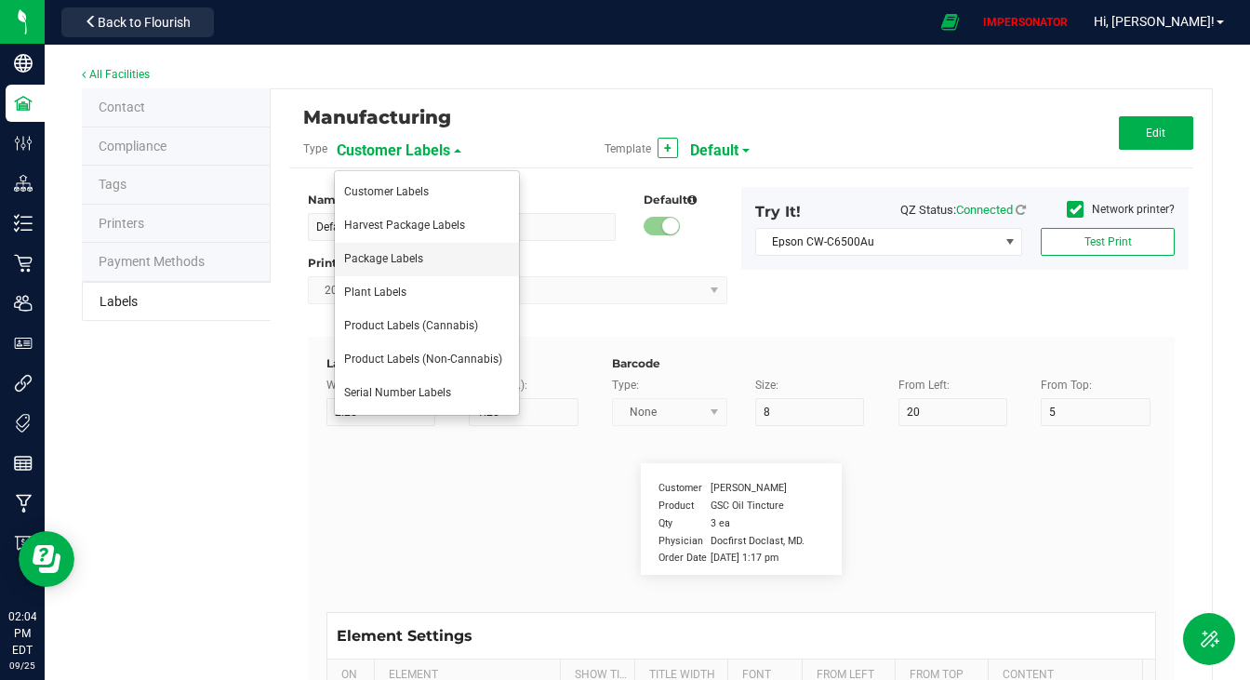
type input "Item Ref Field 3 Value"
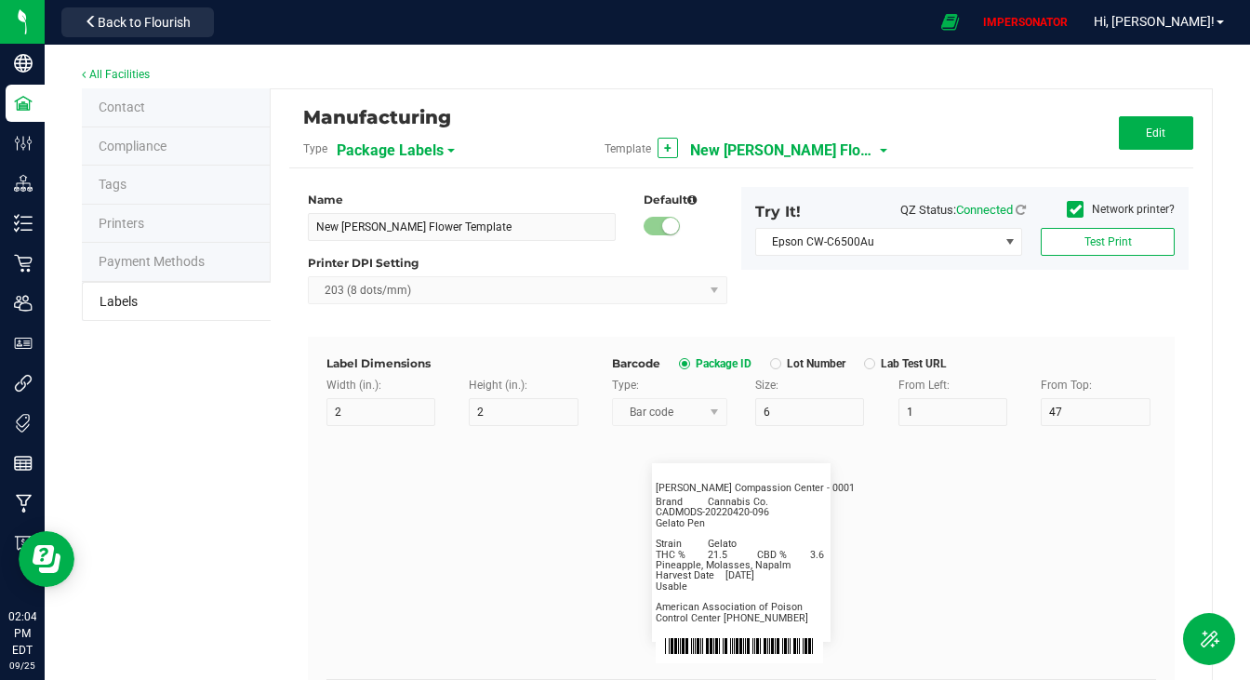
click at [741, 153] on span "New [PERSON_NAME] Flower Template" at bounding box center [783, 151] width 186 height 32
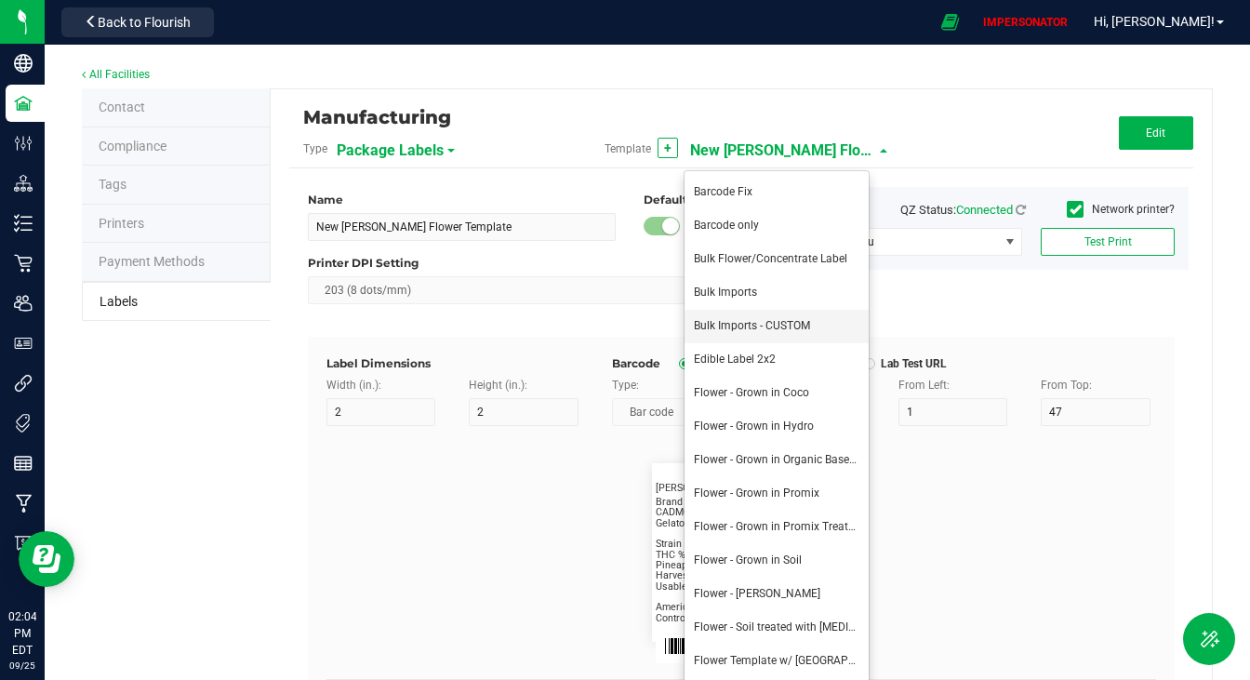
click at [783, 327] on span "Bulk Imports - CUSTOM" at bounding box center [752, 325] width 116 height 13
type input "Bulk Imports - CUSTOM"
type input "4"
type input "3"
type input "8"
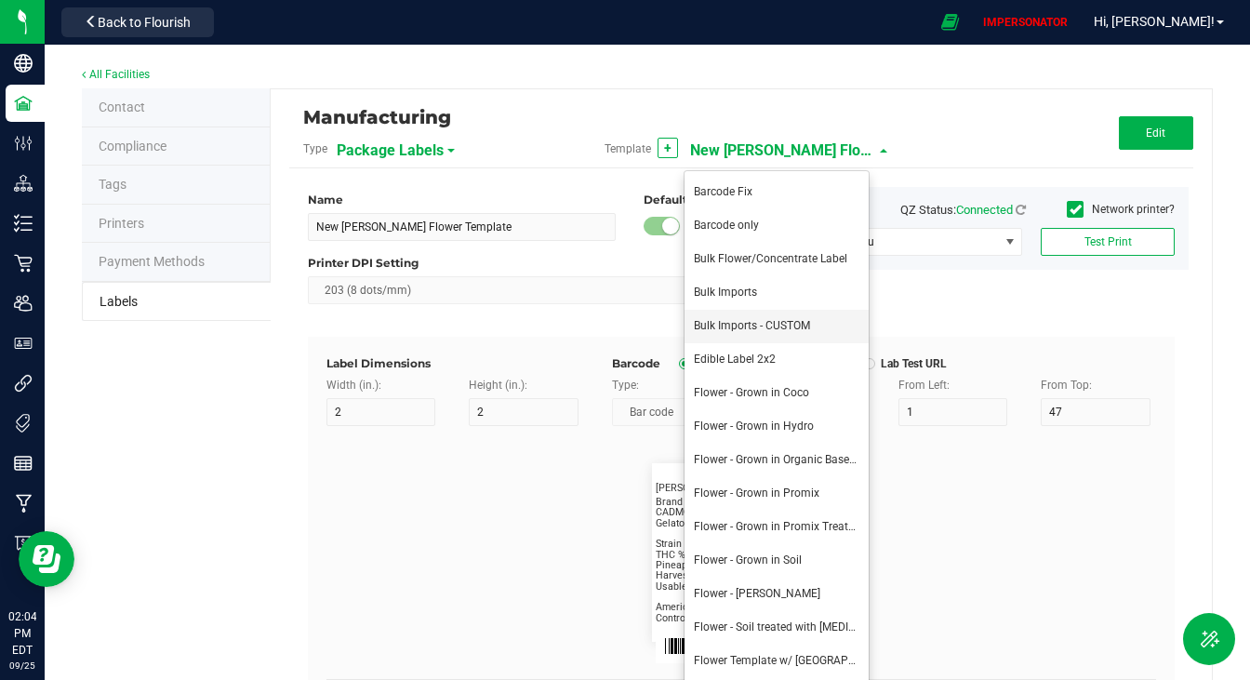
type input "5"
type input "40"
type input "10"
type input "5"
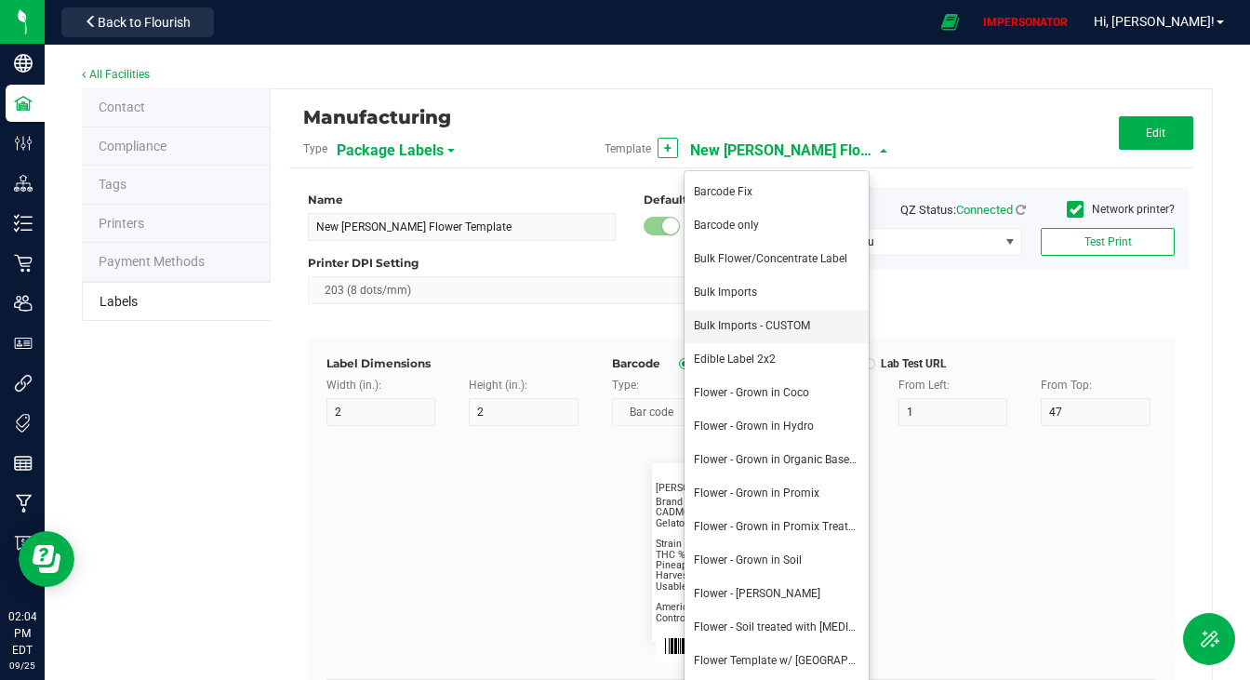
type input "CADMODS-20230420-096"
type input "25"
type input "10"
type input "5"
type input "10"
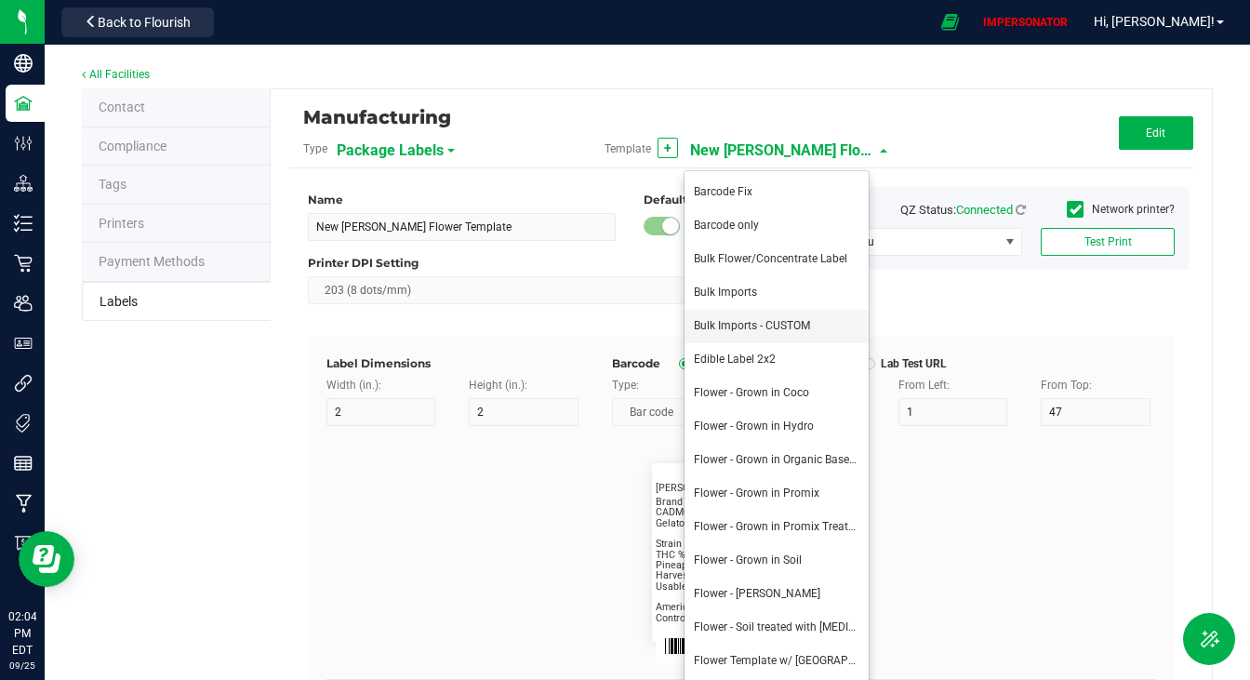
type input "25"
type input "10"
type input "5"
type input "15"
type input "Size"
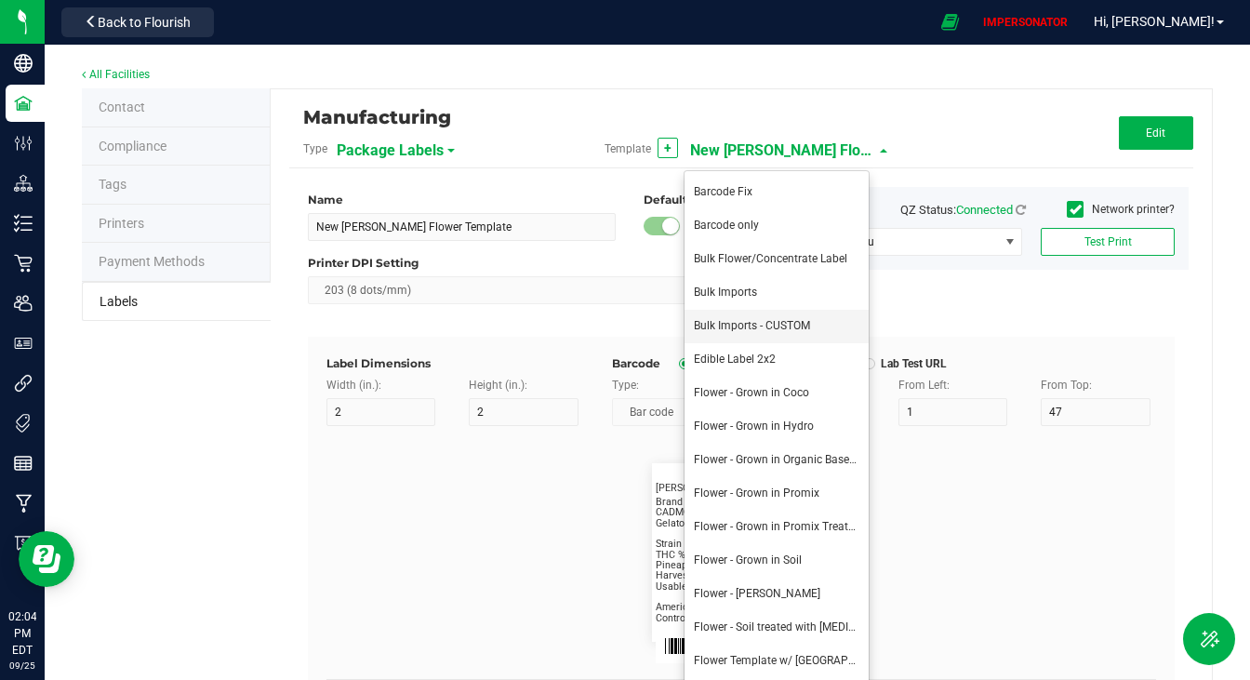
type input "25"
type input "10"
type input "5"
type input "20"
type input "44 ea"
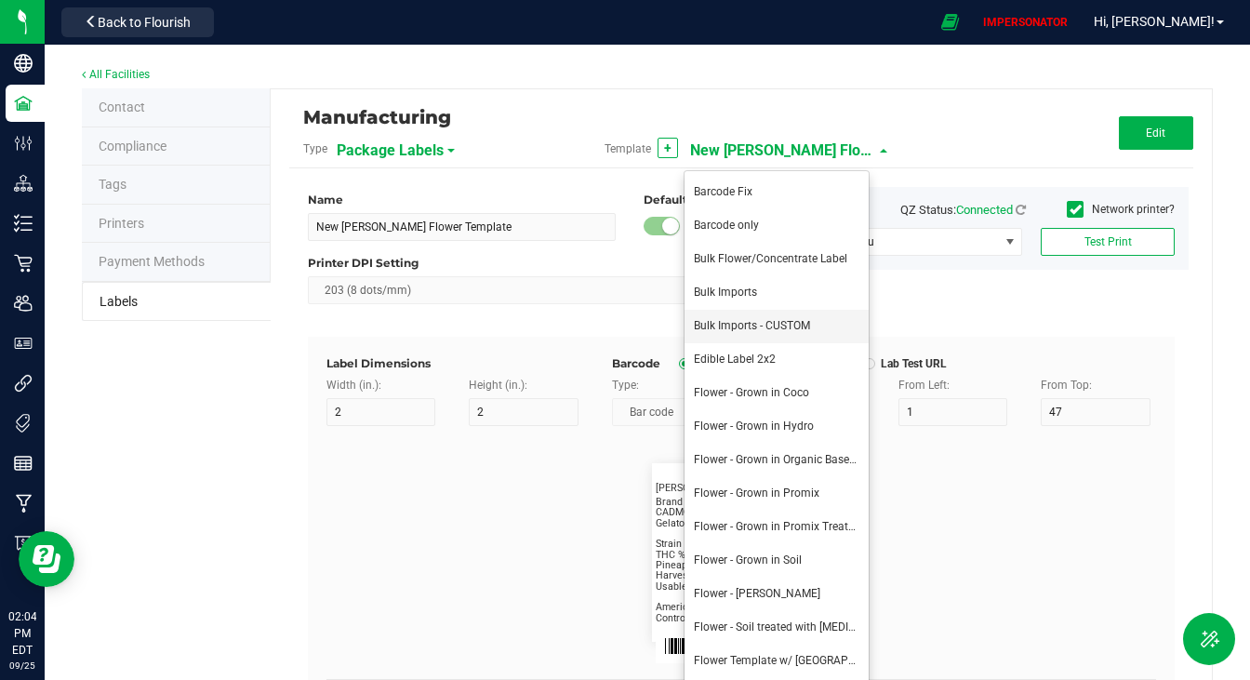
type input "Package Date"
type input "25"
type input "10"
type input "5"
type input "25"
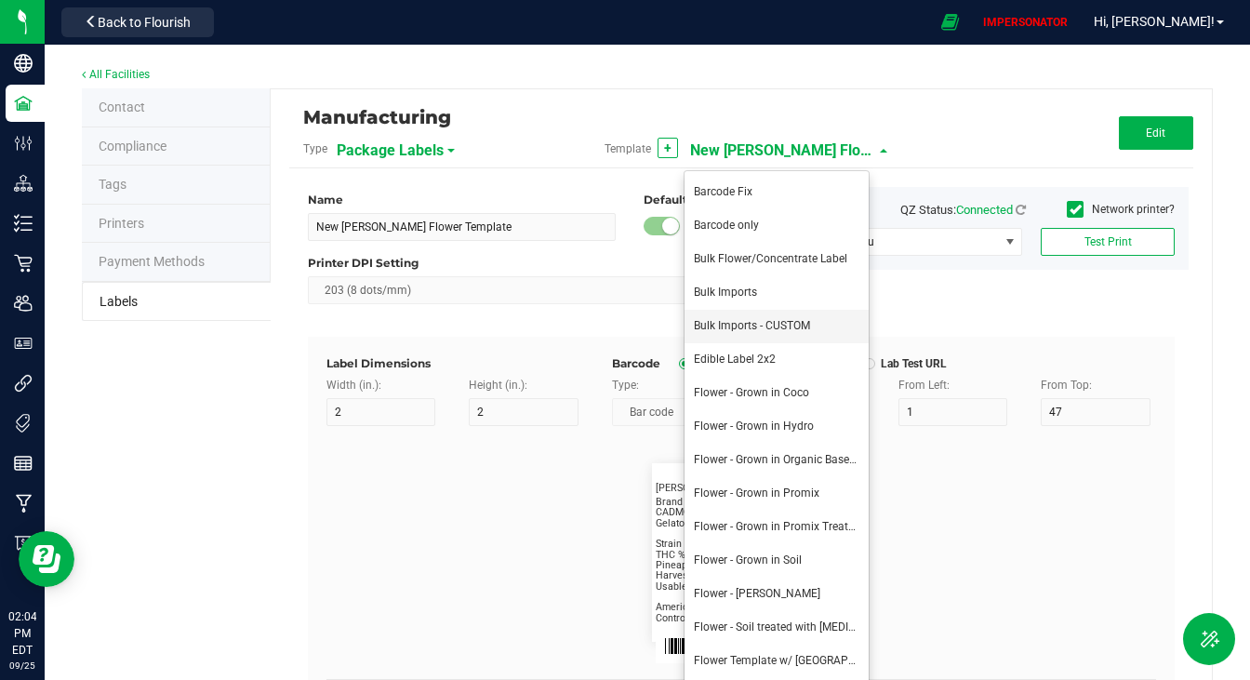
type input "[DATE] 10:14pm"
type input "Lot Number"
type input "25"
type input "10"
type input "5"
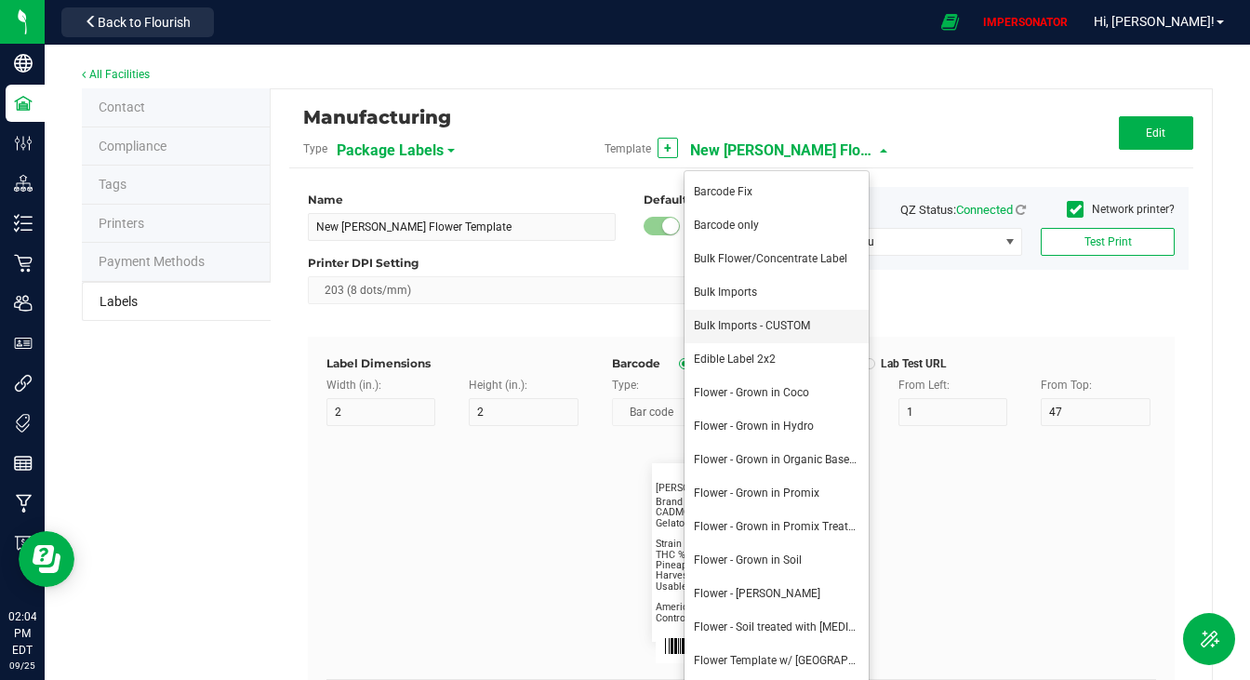
type input "30"
type input "LOT918234"
type input "SKU"
type input "25"
type input "10"
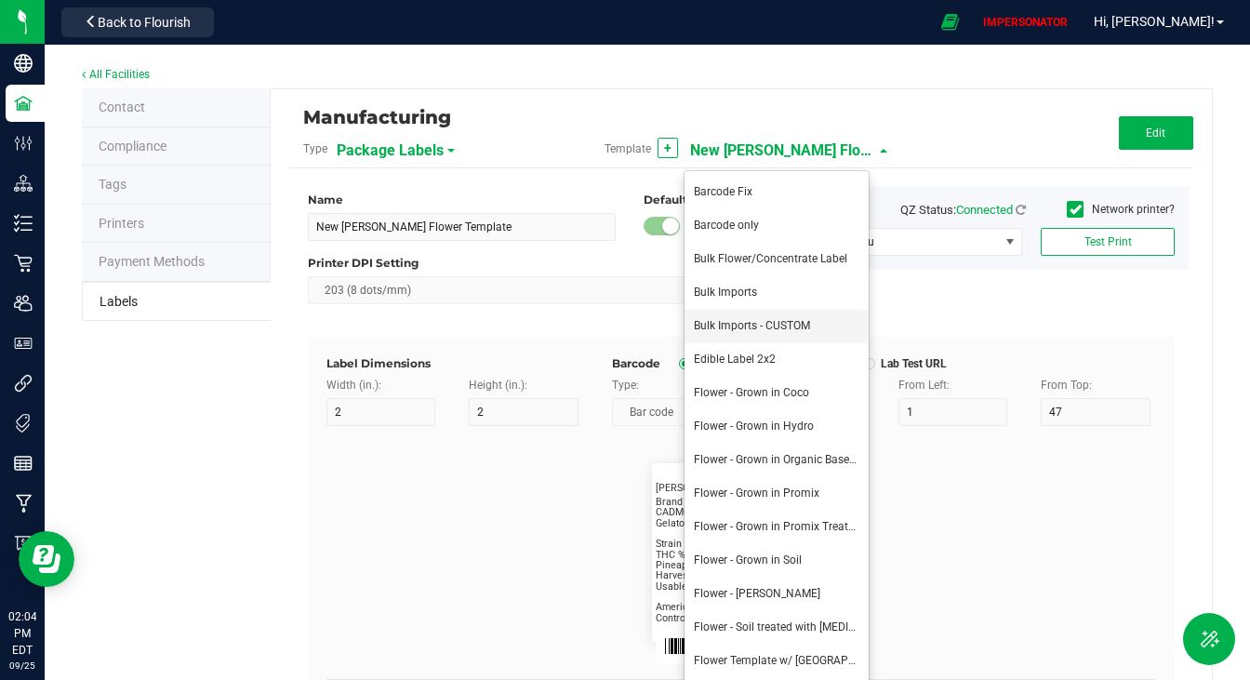
type input "5"
type input "30"
type input "42P017"
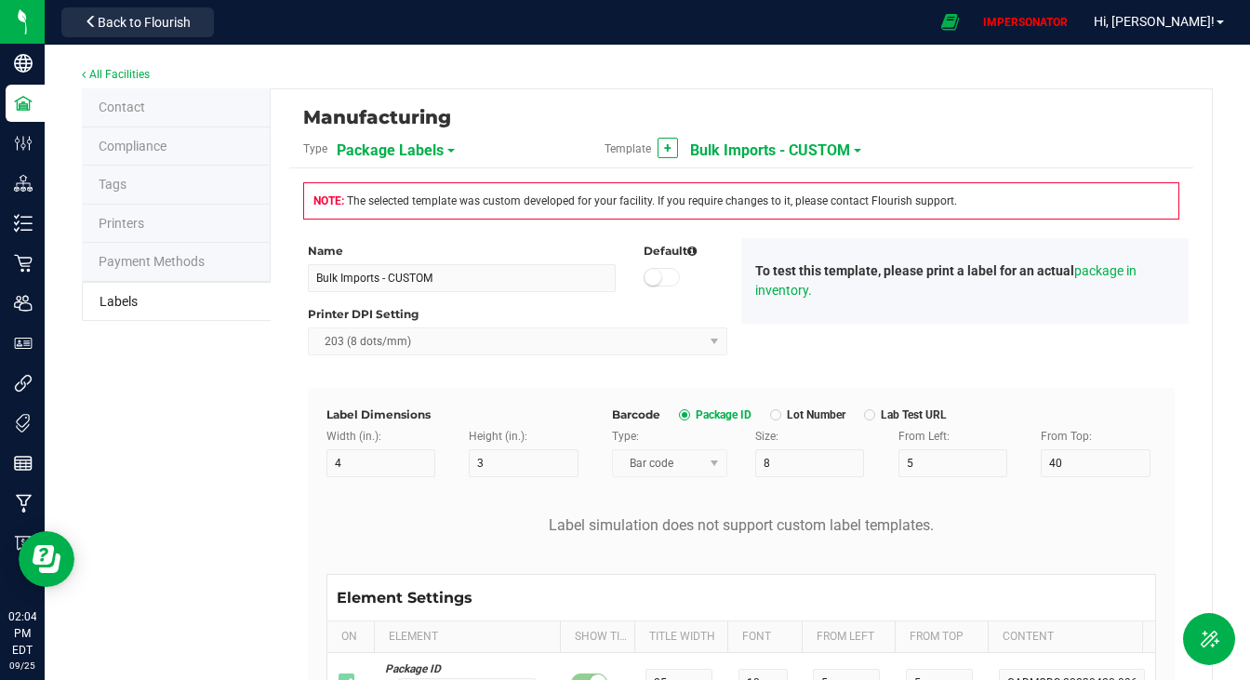
click at [807, 159] on span "Bulk Imports - CUSTOM" at bounding box center [770, 151] width 160 height 32
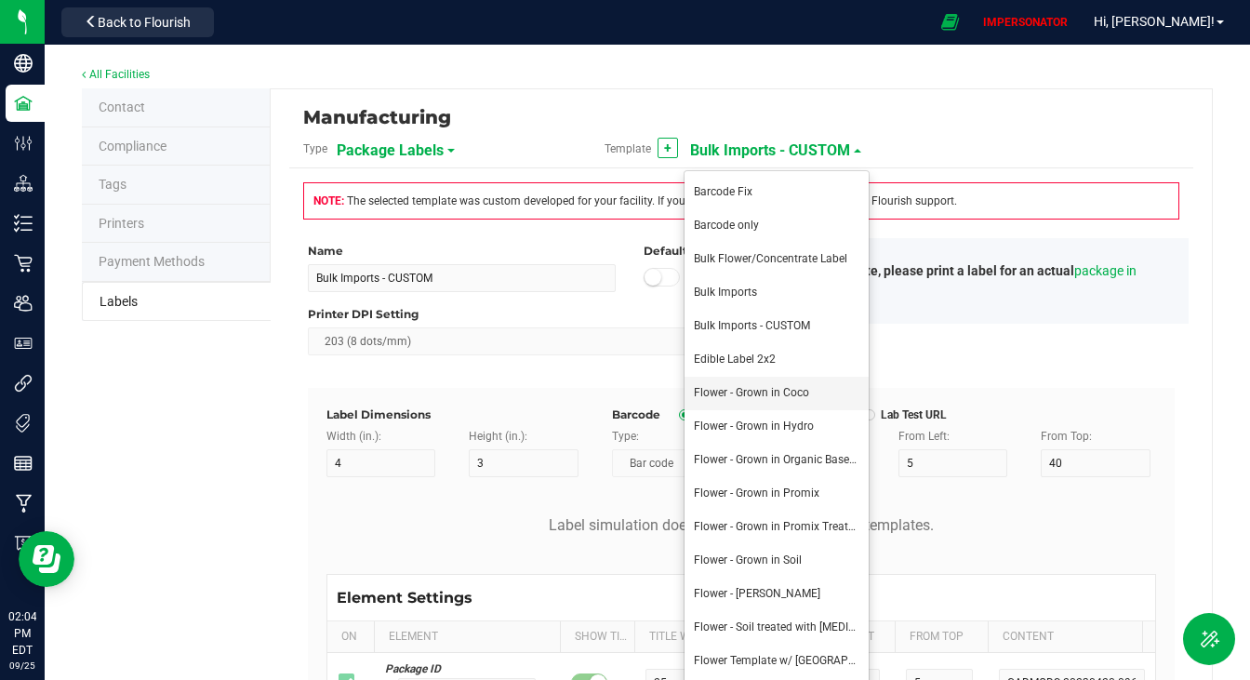
click at [771, 381] on li "Flower - Grown in Coco" at bounding box center [777, 393] width 184 height 33
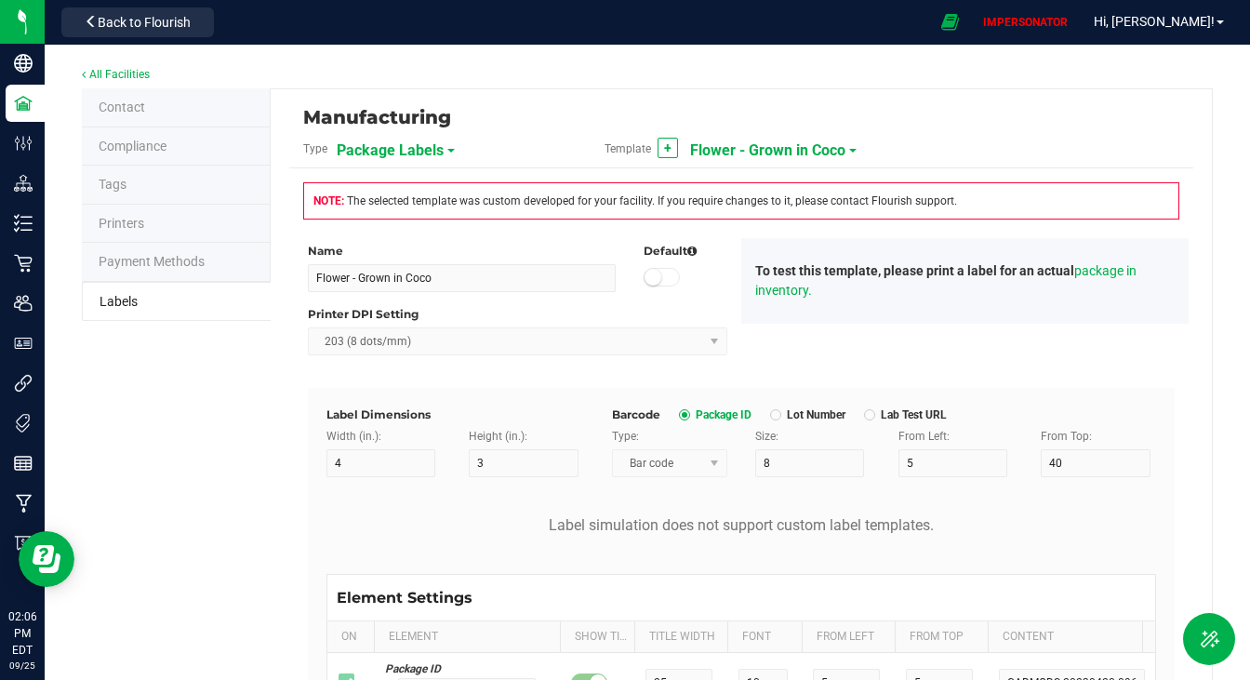
click at [731, 142] on span "Flower - Grown in Coco" at bounding box center [767, 151] width 155 height 32
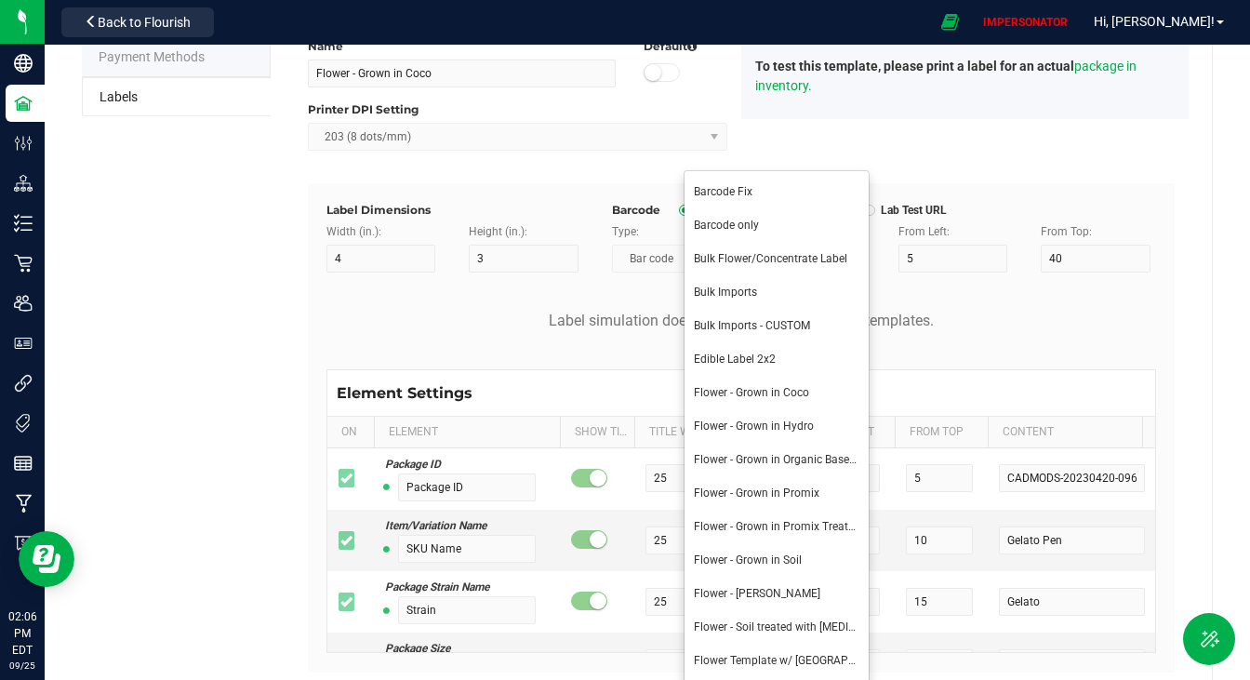
scroll to position [204, 0]
